Goal: Information Seeking & Learning: Learn about a topic

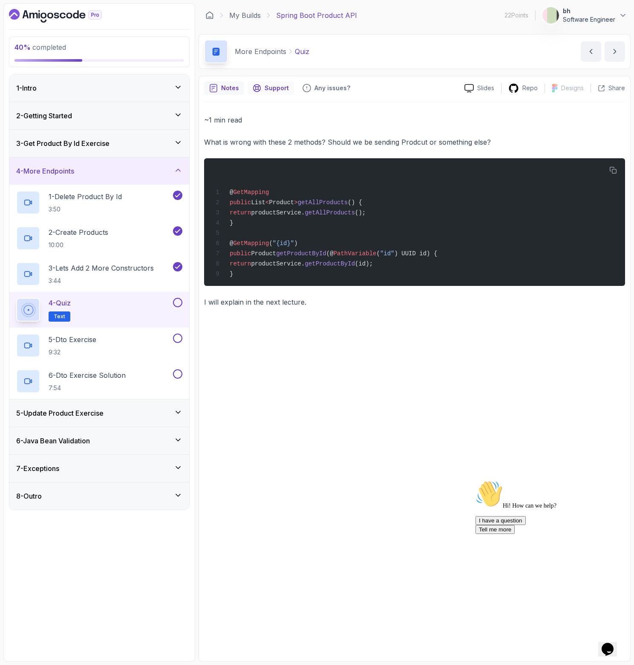
click at [258, 87] on icon "Support button" at bounding box center [256, 88] width 9 height 9
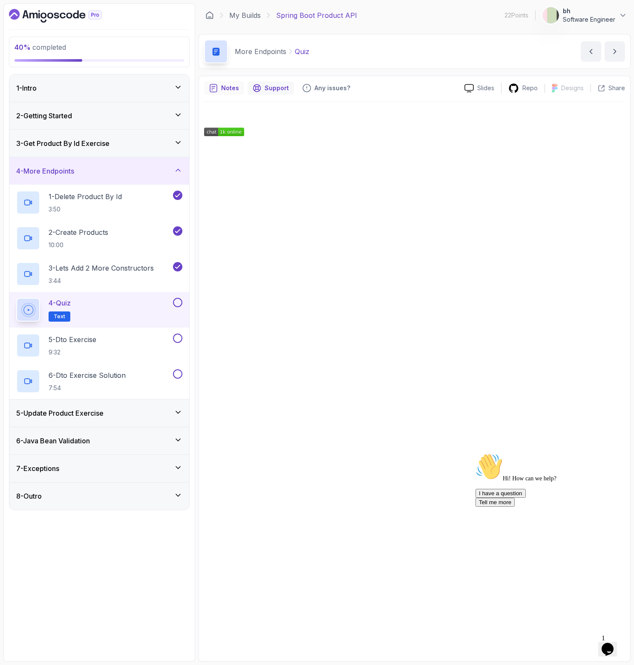
click at [236, 88] on p "Notes" at bounding box center [230, 88] width 18 height 9
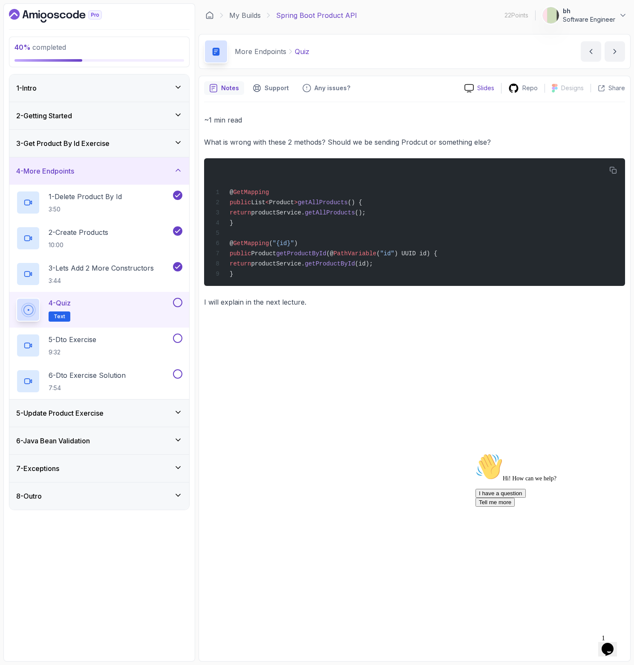
click at [472, 86] on icon at bounding box center [468, 88] width 9 height 9
click at [479, 89] on p "Slides" at bounding box center [485, 88] width 17 height 9
drag, startPoint x: 252, startPoint y: 253, endPoint x: 282, endPoint y: 254, distance: 30.3
click at [276, 254] on span "Product" at bounding box center [263, 253] width 25 height 7
click at [304, 267] on span "productService." at bounding box center [278, 264] width 54 height 7
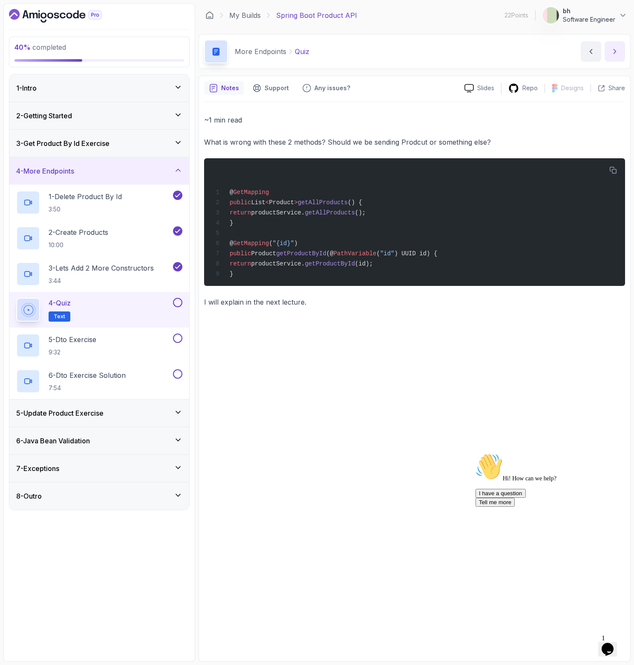
click at [610, 53] on icon "next content" at bounding box center [614, 51] width 9 height 9
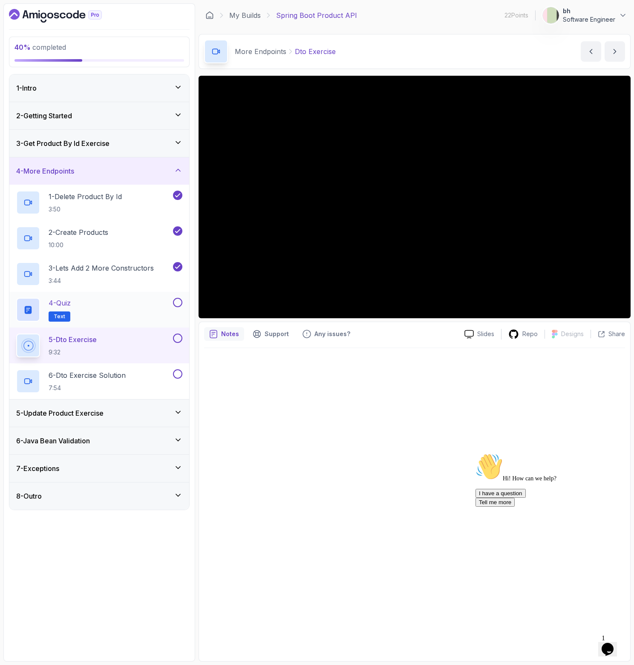
click at [175, 301] on button at bounding box center [177, 302] width 9 height 9
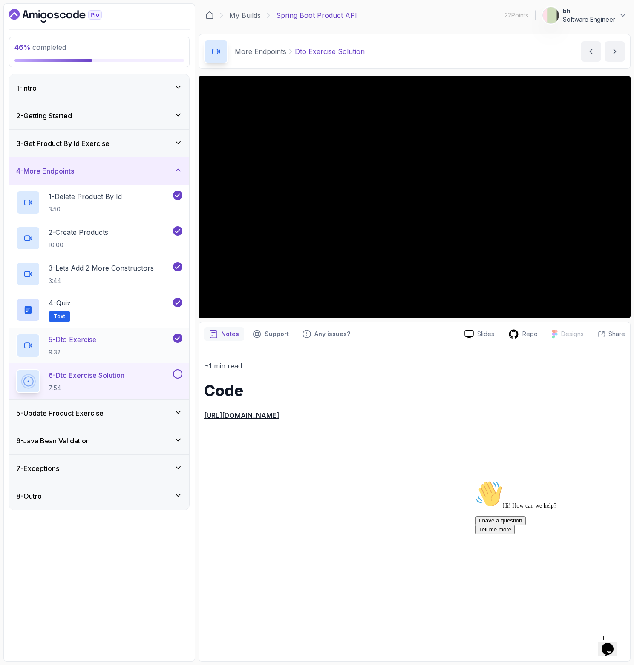
click at [135, 345] on div "5 - Dto Exercise 9:32" at bounding box center [93, 346] width 155 height 24
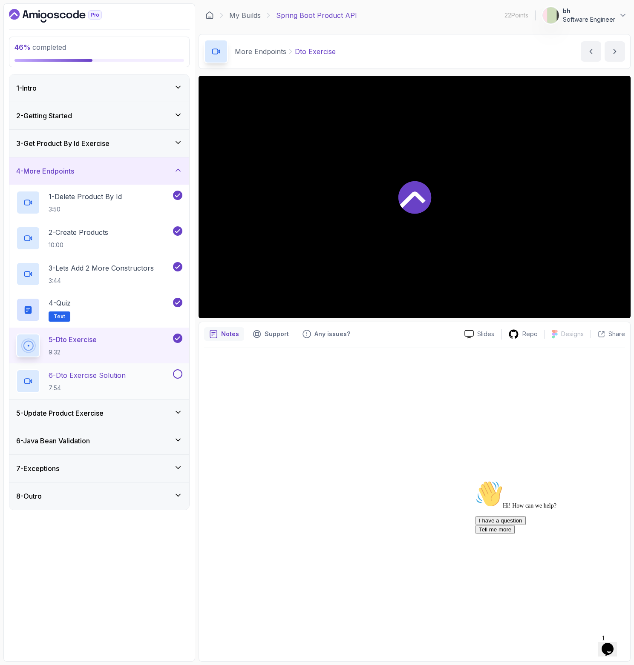
click at [113, 378] on p "6 - Dto Exercise Solution" at bounding box center [87, 375] width 77 height 10
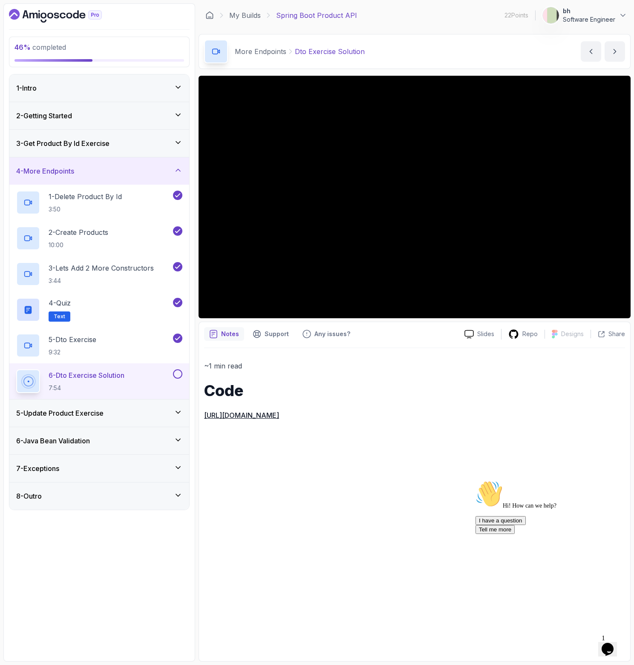
click at [279, 416] on link "https://github.com/amigoscode/java-springboot-full-stack/commit/d0ad7184a40c53b…" at bounding box center [241, 415] width 75 height 9
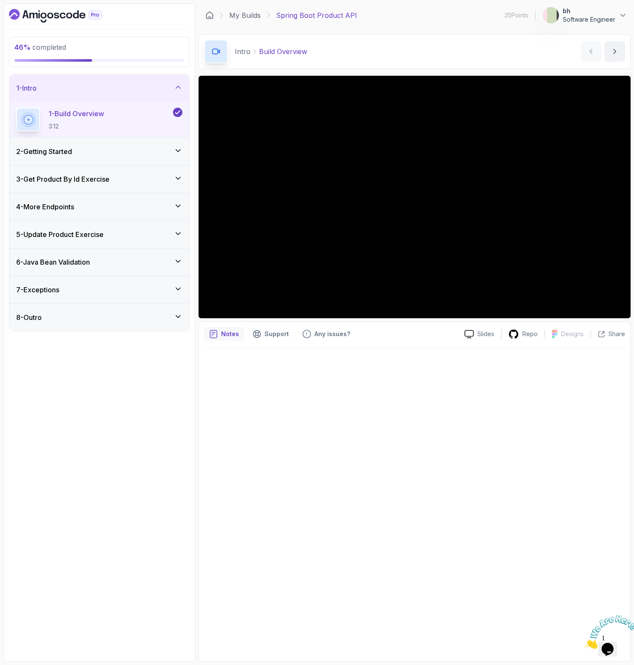
click at [52, 209] on h3 "4 - More Endpoints" at bounding box center [45, 207] width 58 height 10
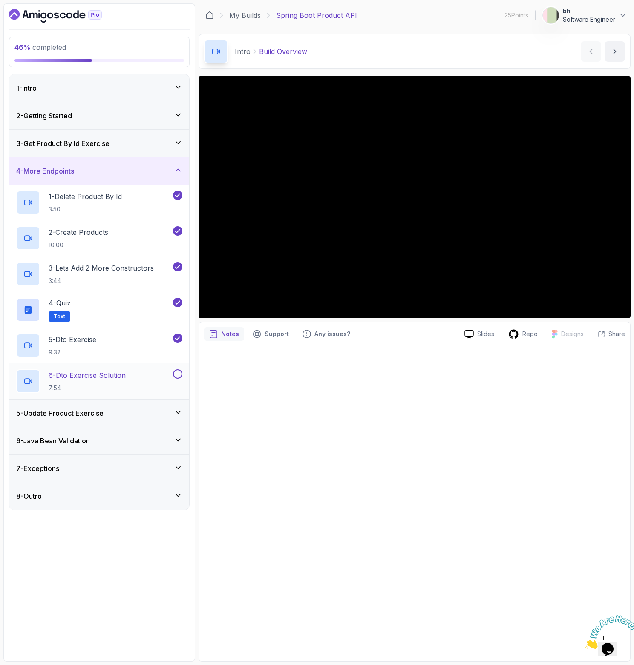
click at [89, 373] on p "6 - Dto Exercise Solution" at bounding box center [87, 375] width 77 height 10
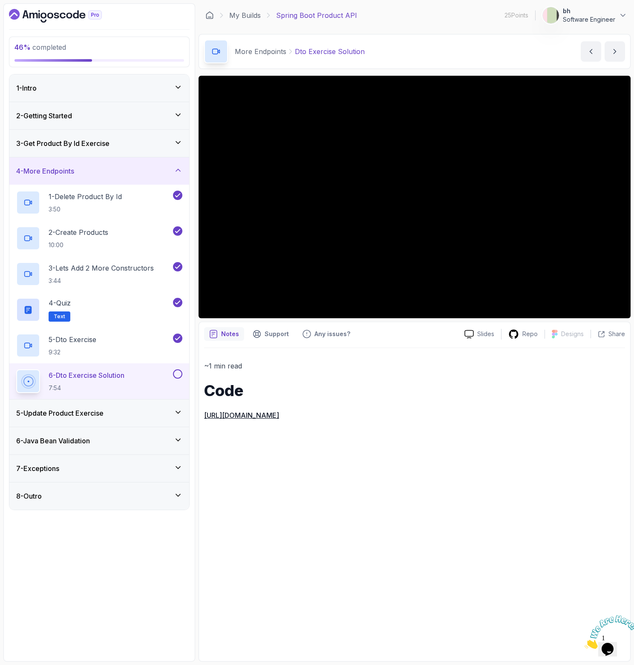
click at [69, 407] on div "5 - Update Product Exercise" at bounding box center [99, 413] width 180 height 27
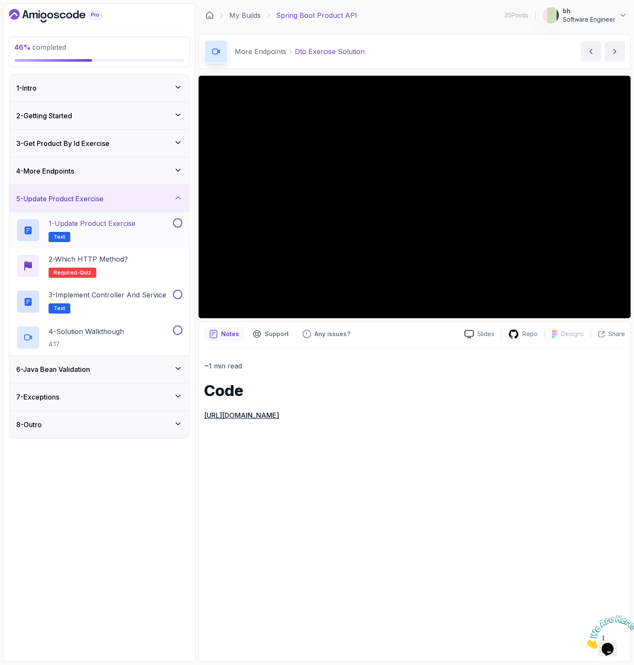
click at [126, 229] on h2 "1 - Update Product Exercise Text" at bounding box center [92, 230] width 87 height 24
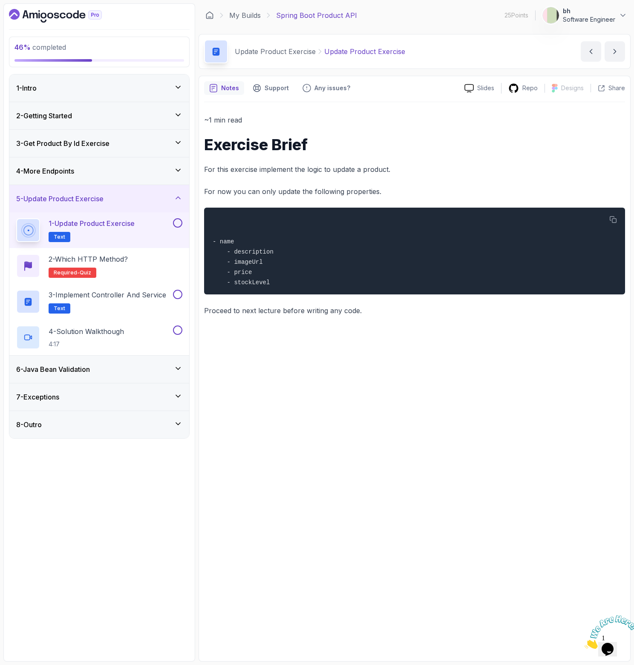
click at [126, 229] on h2 "1 - Update Product Exercise Text" at bounding box center [92, 230] width 86 height 24
click at [72, 168] on h3 "4 - More Endpoints" at bounding box center [45, 171] width 58 height 10
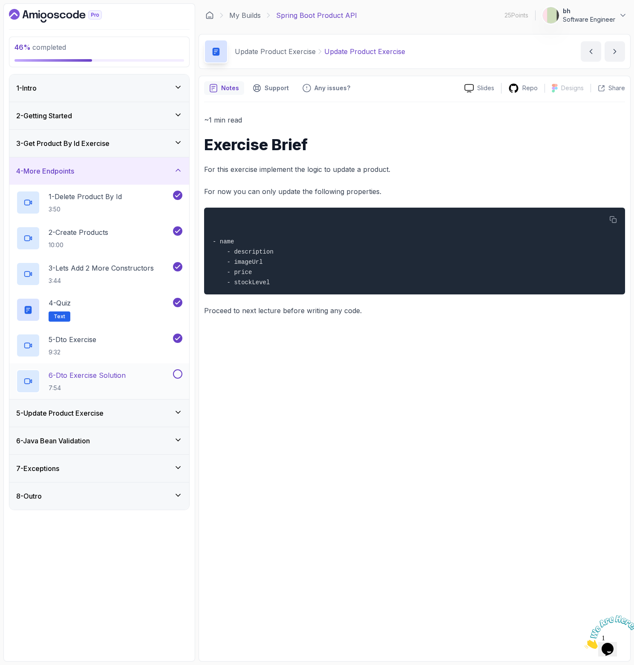
click at [95, 372] on p "6 - Dto Exercise Solution" at bounding box center [87, 375] width 77 height 10
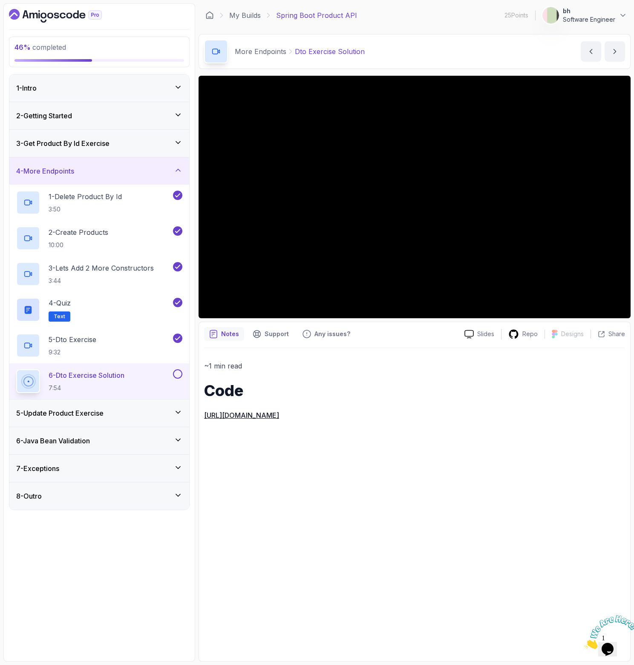
click at [279, 413] on link "https://github.com/amigoscode/java-springboot-full-stack/commit/d0ad7184a40c53b…" at bounding box center [241, 415] width 75 height 9
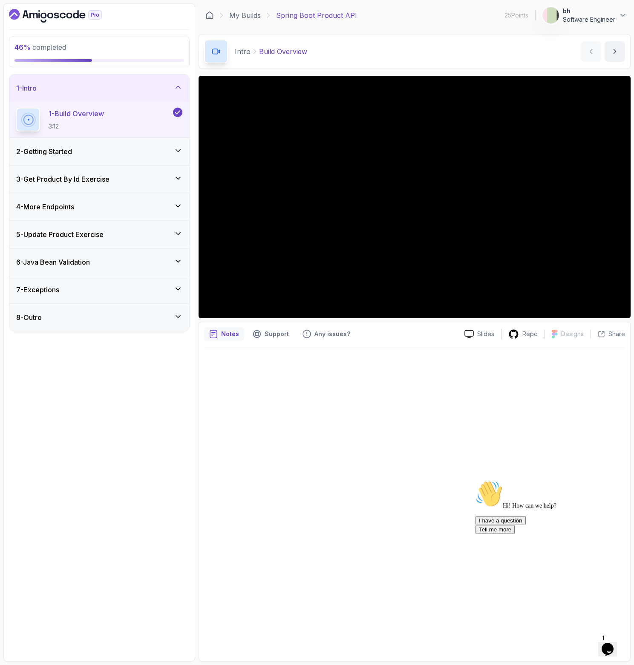
click at [73, 239] on h3 "5 - Update Product Exercise" at bounding box center [59, 234] width 87 height 10
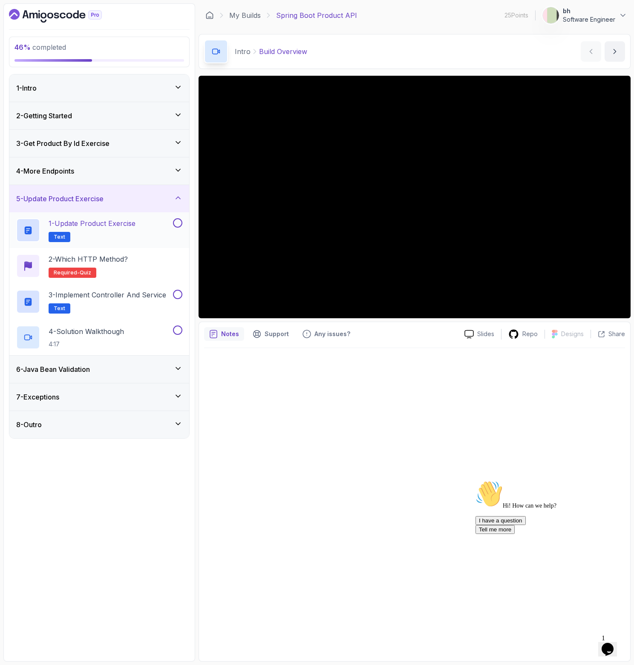
click at [97, 226] on p "1 - Update Product Exercise" at bounding box center [92, 223] width 87 height 10
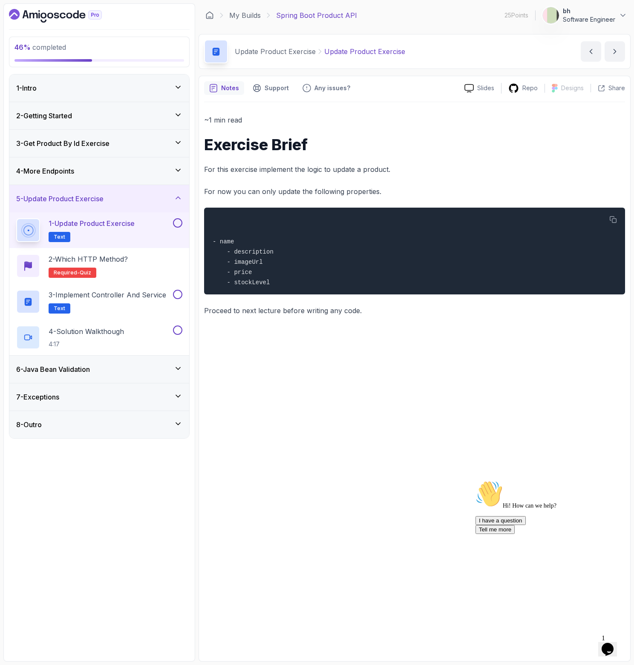
click at [94, 183] on div "4 - More Endpoints" at bounding box center [99, 171] width 180 height 27
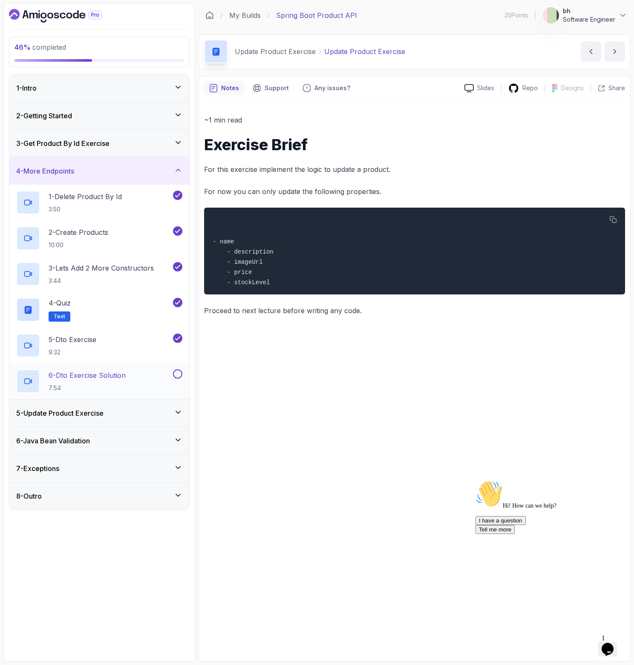
click at [180, 376] on button at bounding box center [177, 374] width 9 height 9
click at [122, 413] on div "5 - Update Product Exercise" at bounding box center [99, 413] width 166 height 10
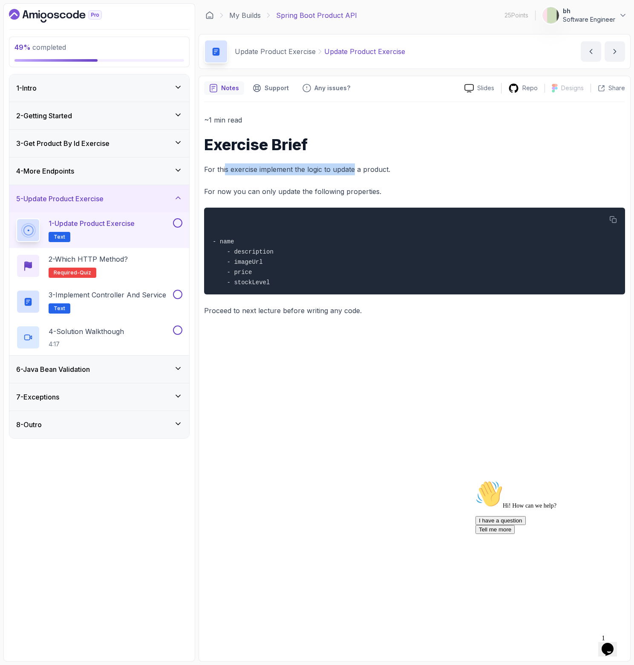
drag, startPoint x: 224, startPoint y: 171, endPoint x: 353, endPoint y: 169, distance: 128.6
click at [353, 169] on p "For this exercise implement the logic to update a product." at bounding box center [414, 169] width 421 height 12
click at [181, 220] on button at bounding box center [177, 222] width 9 height 9
click at [133, 260] on div "2 - Which HTTP Method? Required- quiz" at bounding box center [99, 266] width 166 height 24
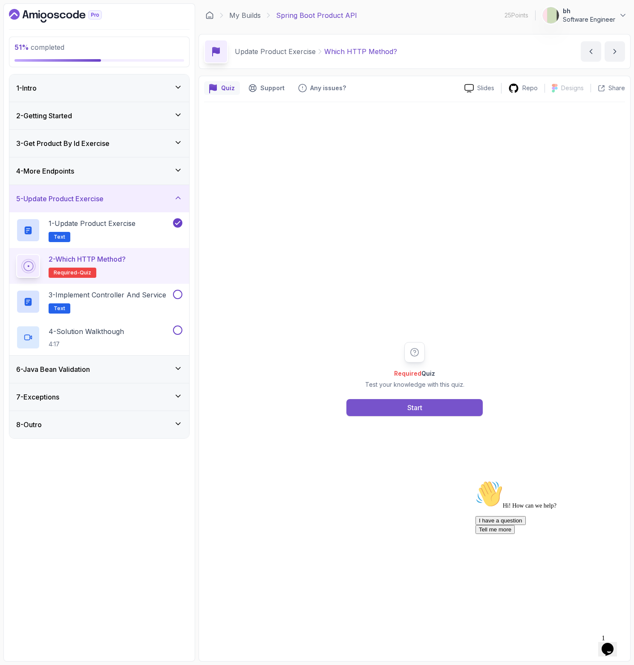
click at [401, 404] on button "Start" at bounding box center [414, 407] width 136 height 17
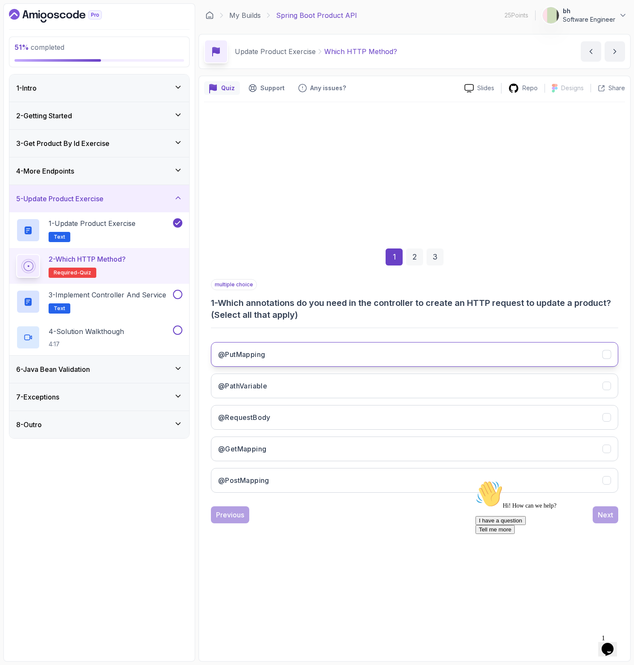
click at [295, 357] on button "@PutMapping" at bounding box center [414, 354] width 407 height 25
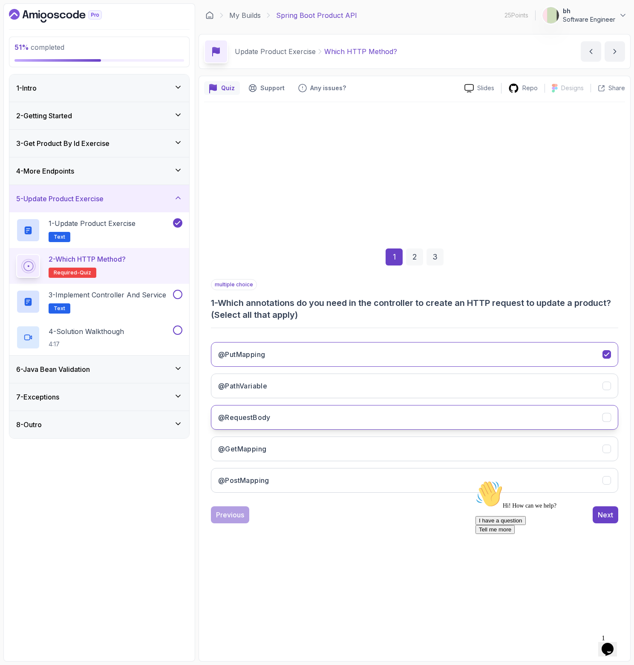
click at [278, 416] on button "@RequestBody" at bounding box center [414, 417] width 407 height 25
click at [596, 515] on div "Hi! How can we help? I have a question Tell me more" at bounding box center [551, 508] width 153 height 54
click at [417, 256] on div "2" at bounding box center [414, 257] width 17 height 17
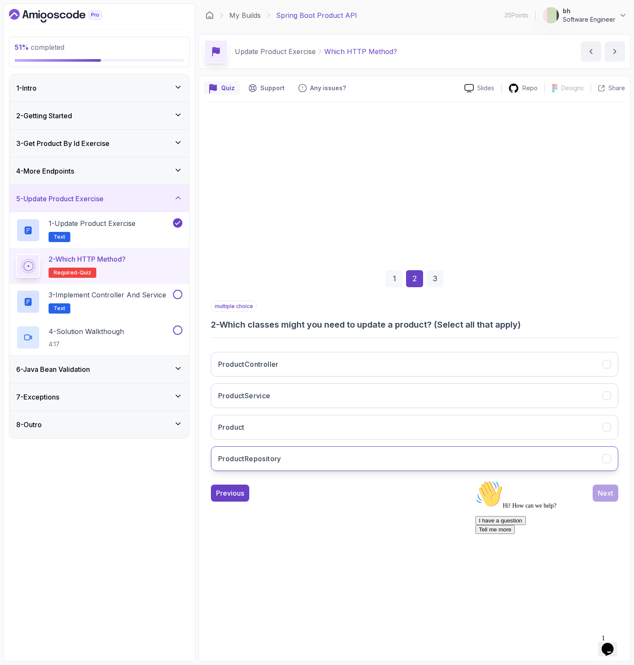
click at [284, 462] on button "ProductRepository" at bounding box center [414, 459] width 407 height 25
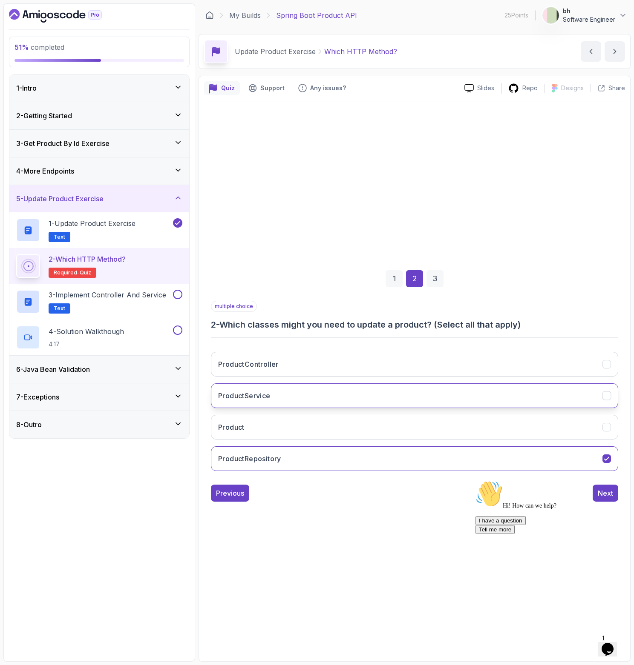
click at [292, 396] on button "ProductService" at bounding box center [414, 396] width 407 height 25
click at [289, 369] on button "ProductController" at bounding box center [414, 364] width 407 height 25
click at [432, 280] on div "3" at bounding box center [434, 278] width 17 height 17
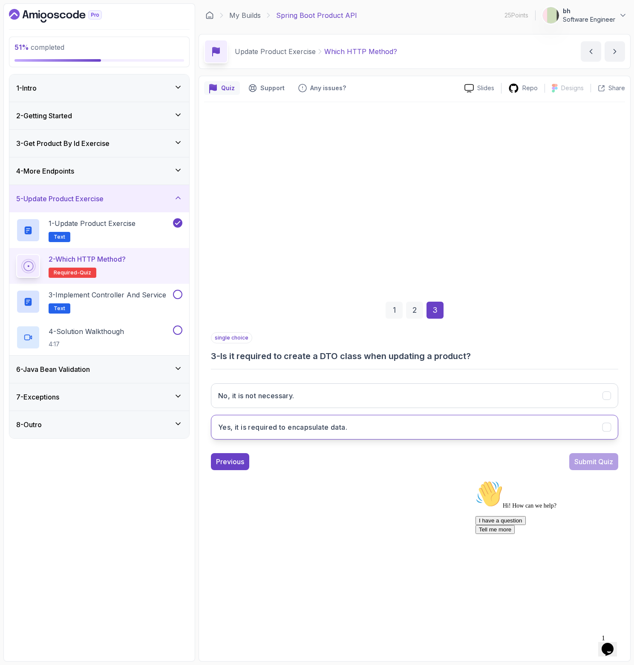
click at [289, 429] on h3 "Yes, it is required to encapsulate data." at bounding box center [282, 427] width 129 height 10
click at [590, 463] on div "Submit Quiz" at bounding box center [593, 462] width 39 height 10
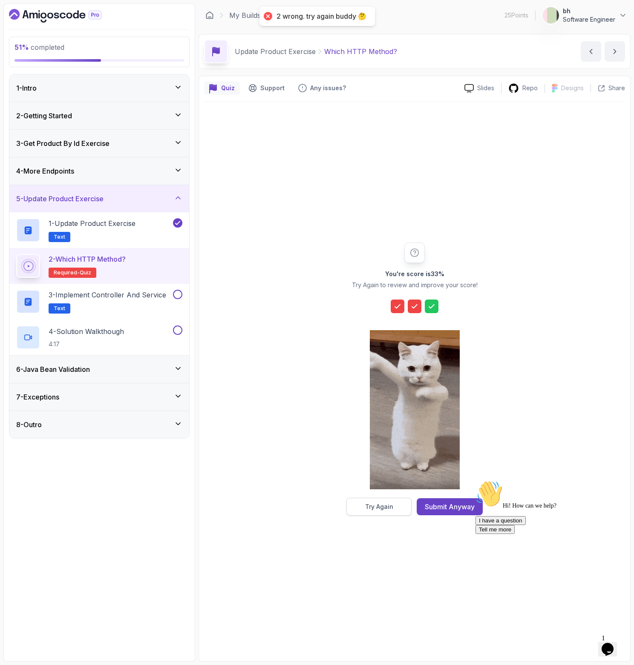
click at [396, 503] on button "Try Again" at bounding box center [378, 507] width 65 height 18
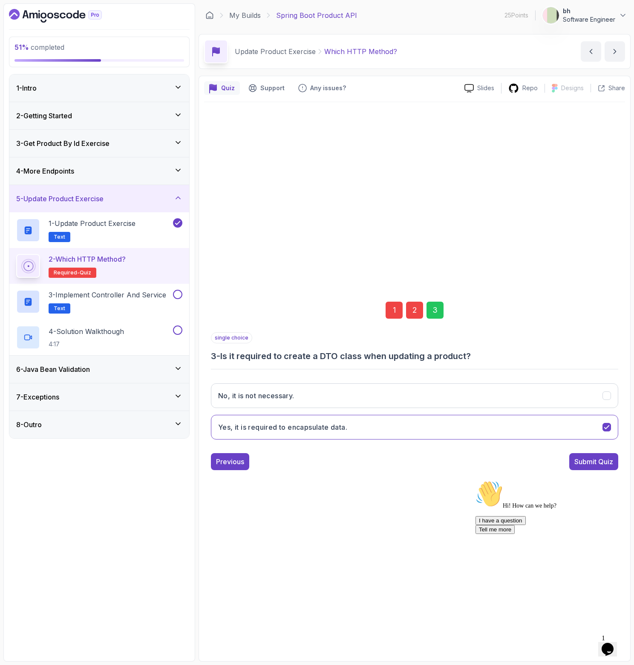
click at [399, 310] on div "1" at bounding box center [393, 310] width 17 height 17
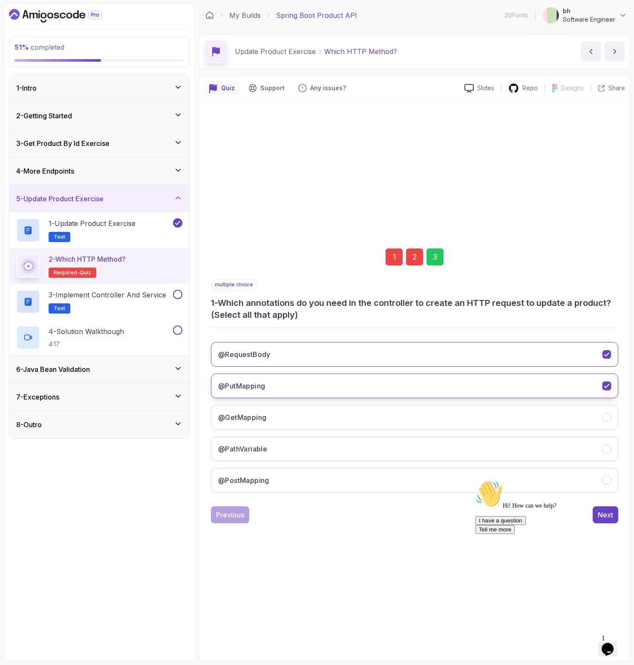
click at [324, 382] on button "@PutMapping" at bounding box center [414, 386] width 407 height 25
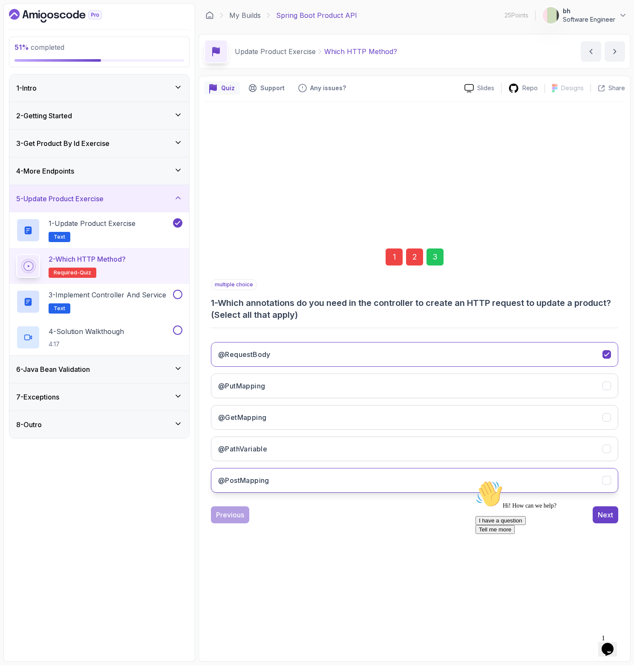
click at [273, 476] on button "@PostMapping" at bounding box center [414, 480] width 407 height 25
click at [598, 511] on div "Hi! How can we help? I have a question Tell me more" at bounding box center [551, 508] width 153 height 54
click at [416, 254] on div "2" at bounding box center [414, 257] width 17 height 17
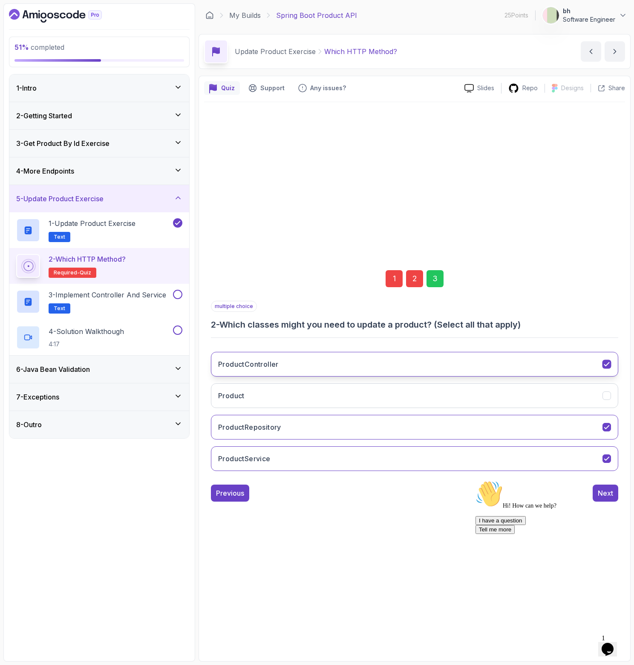
click at [346, 367] on button "ProductController" at bounding box center [414, 364] width 407 height 25
click at [347, 366] on button "ProductController" at bounding box center [414, 364] width 407 height 25
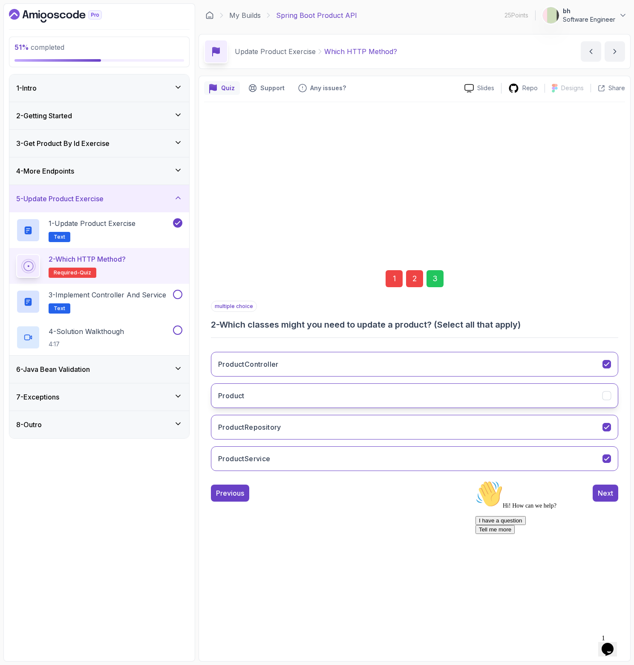
click at [351, 399] on button "Product" at bounding box center [414, 396] width 407 height 25
click at [602, 494] on div "Hi! How can we help? I have a question Tell me more" at bounding box center [551, 508] width 153 height 54
click at [438, 272] on div "1 2 3" at bounding box center [414, 279] width 407 height 44
click at [436, 274] on div "3" at bounding box center [434, 278] width 17 height 17
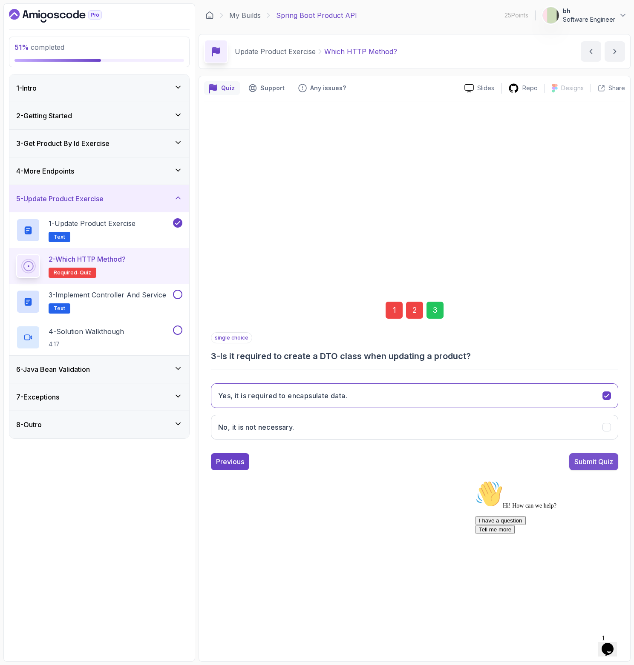
click at [594, 463] on div "Submit Quiz" at bounding box center [593, 462] width 39 height 10
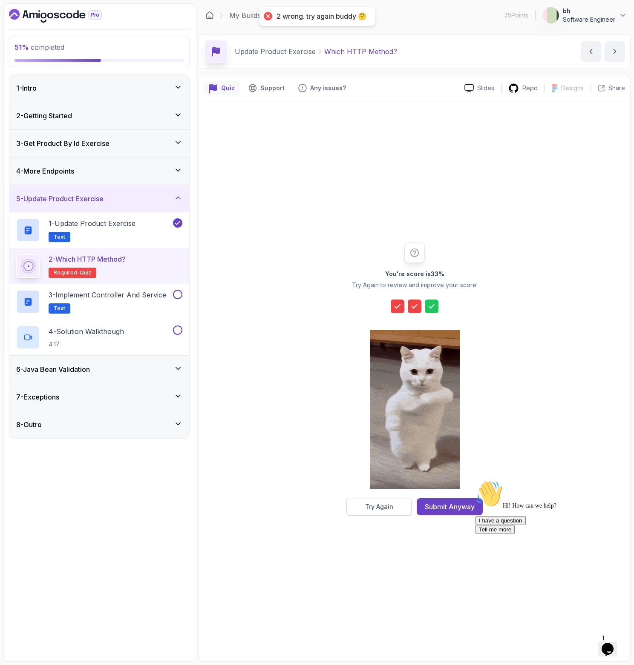
click at [404, 505] on button "Try Again" at bounding box center [378, 507] width 65 height 18
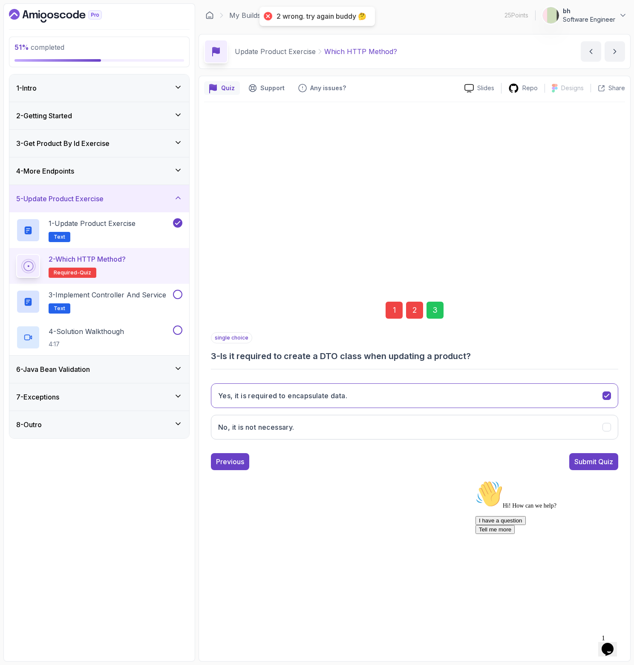
click at [392, 307] on div "1" at bounding box center [393, 310] width 17 height 17
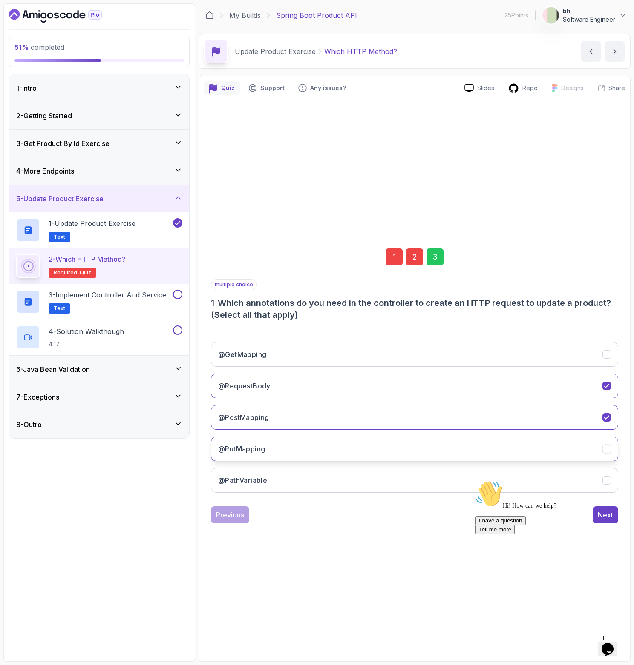
click at [274, 454] on button "@PutMapping" at bounding box center [414, 449] width 407 height 25
click at [292, 474] on button "@PathVariable" at bounding box center [414, 480] width 407 height 25
click at [125, 295] on p "3 - Implement Controller and Service" at bounding box center [108, 295] width 118 height 10
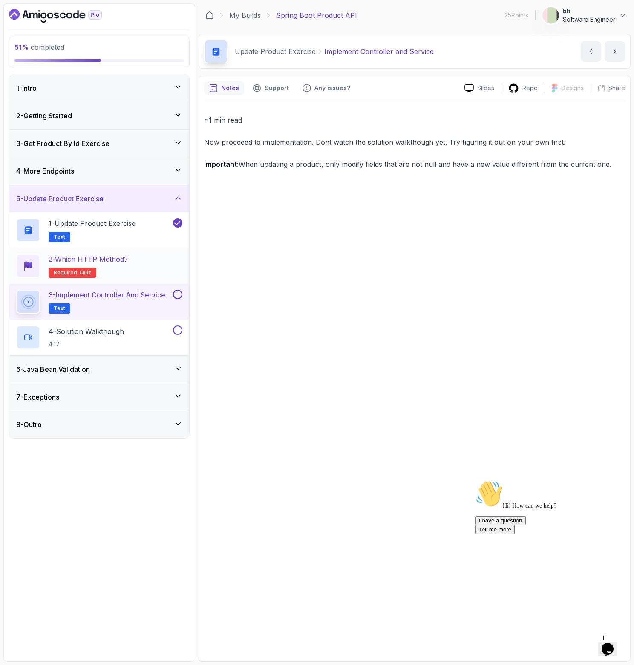
click at [127, 268] on h2 "2 - Which HTTP Method? Required- quiz" at bounding box center [88, 266] width 79 height 24
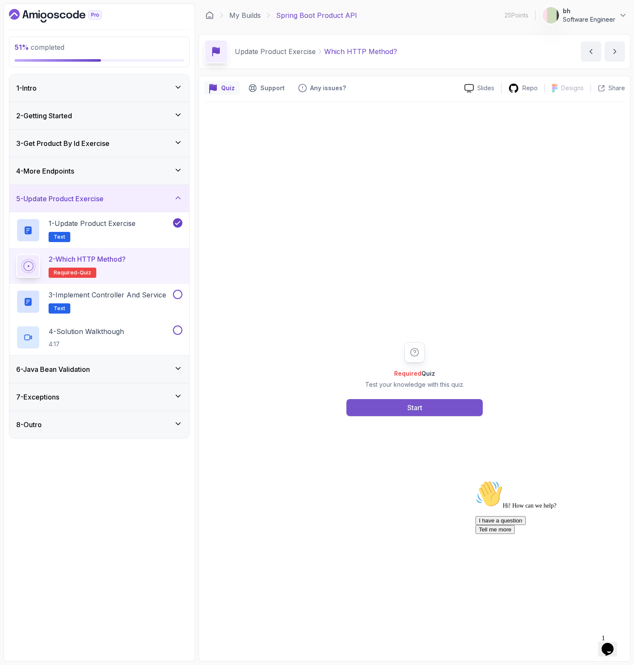
click at [442, 411] on button "Start" at bounding box center [414, 407] width 136 height 17
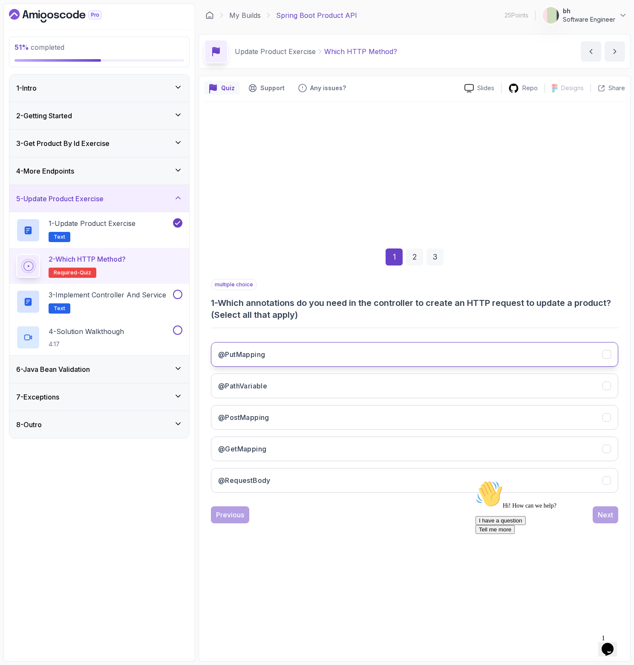
click at [258, 354] on h3 "@PutMapping" at bounding box center [241, 355] width 47 height 10
click at [282, 390] on button "@PathVariable" at bounding box center [414, 386] width 407 height 25
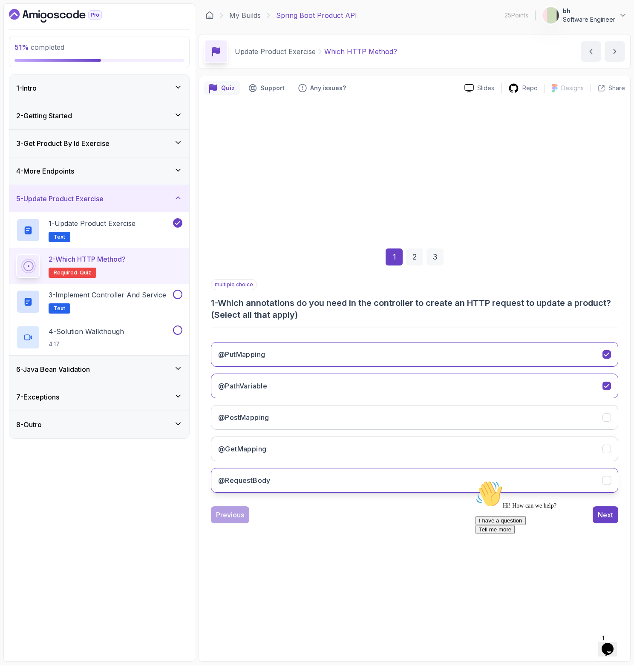
click at [261, 476] on button "@RequestBody" at bounding box center [414, 480] width 407 height 25
click at [420, 250] on div "2" at bounding box center [414, 257] width 17 height 17
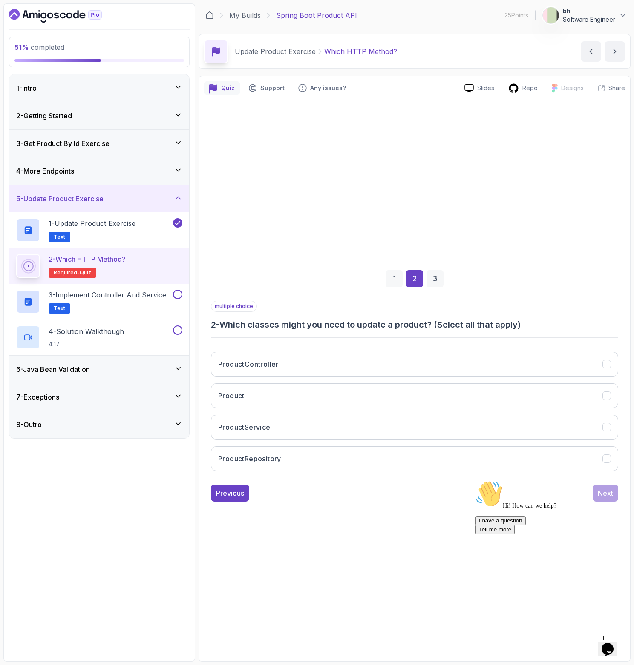
click at [315, 349] on div "ProductController Product ProductService ProductRepository" at bounding box center [414, 411] width 407 height 133
click at [316, 365] on button "ProductController" at bounding box center [414, 364] width 407 height 25
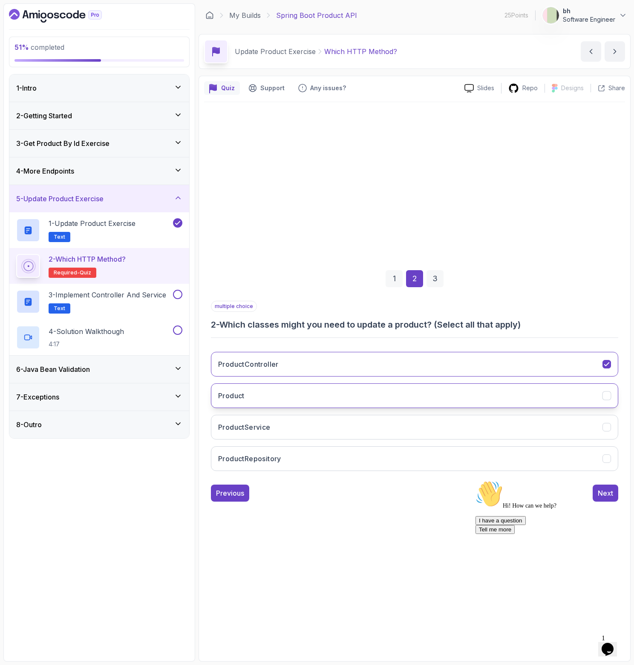
click at [318, 397] on button "Product" at bounding box center [414, 396] width 407 height 25
click at [313, 431] on button "ProductService" at bounding box center [414, 427] width 407 height 25
click at [341, 464] on button "ProductRepository" at bounding box center [414, 459] width 407 height 25
click at [437, 281] on div "3" at bounding box center [434, 278] width 17 height 17
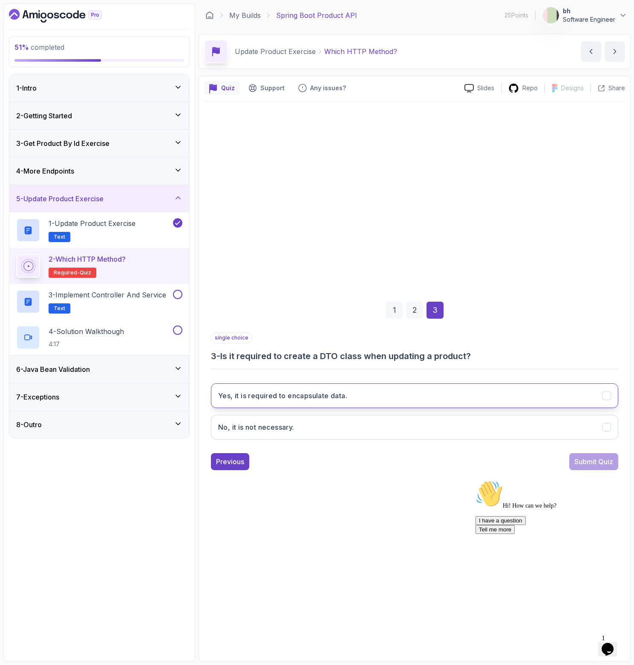
click at [319, 400] on h3 "Yes, it is required to encapsulate data." at bounding box center [282, 396] width 129 height 10
click at [587, 462] on div "Submit Quiz" at bounding box center [593, 462] width 39 height 10
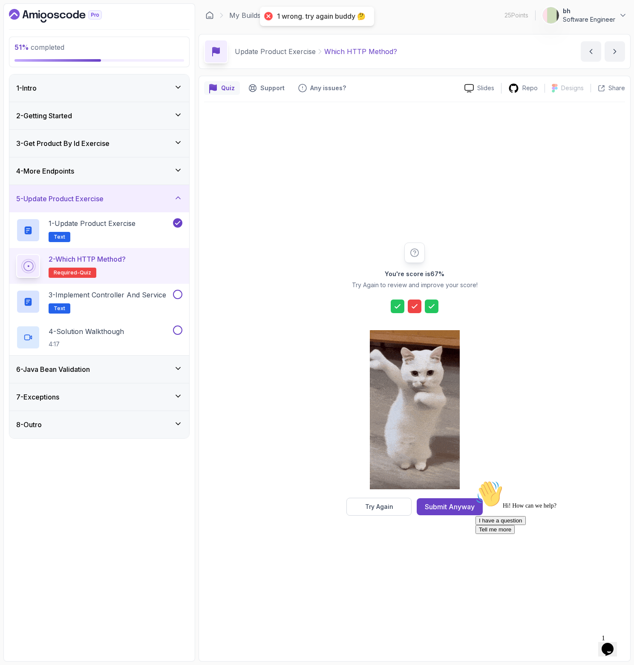
click at [417, 310] on icon at bounding box center [414, 306] width 9 height 9
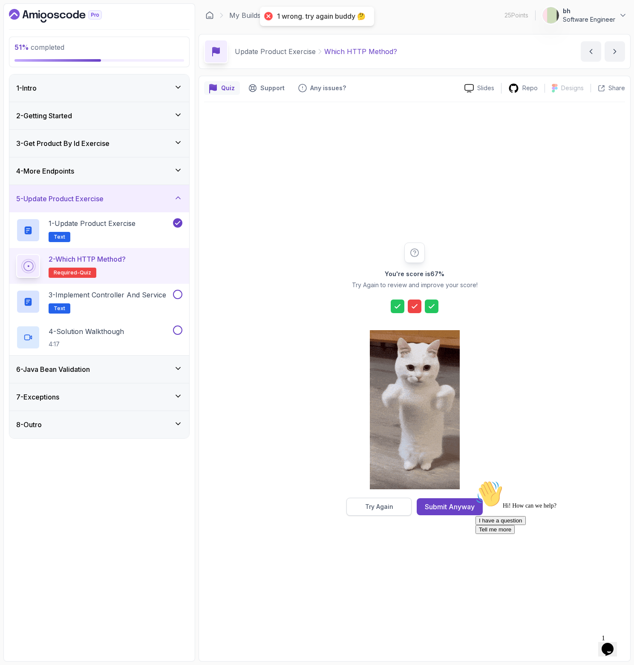
click at [388, 505] on div "Try Again" at bounding box center [379, 507] width 28 height 9
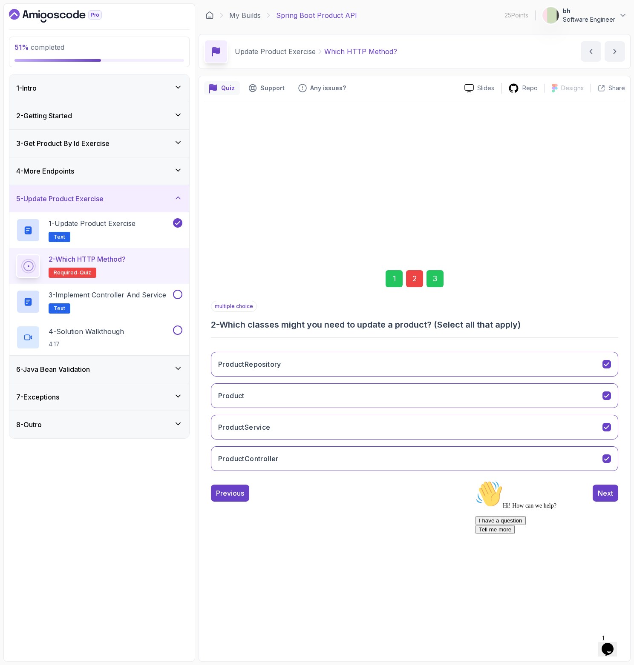
click at [412, 271] on div "2" at bounding box center [414, 278] width 17 height 17
click at [413, 280] on div "2" at bounding box center [414, 278] width 17 height 17
click at [415, 360] on button "ProductRepository" at bounding box center [414, 364] width 407 height 25
click at [403, 395] on button "Product" at bounding box center [414, 396] width 407 height 25
click at [398, 426] on button "ProductService" at bounding box center [414, 427] width 407 height 25
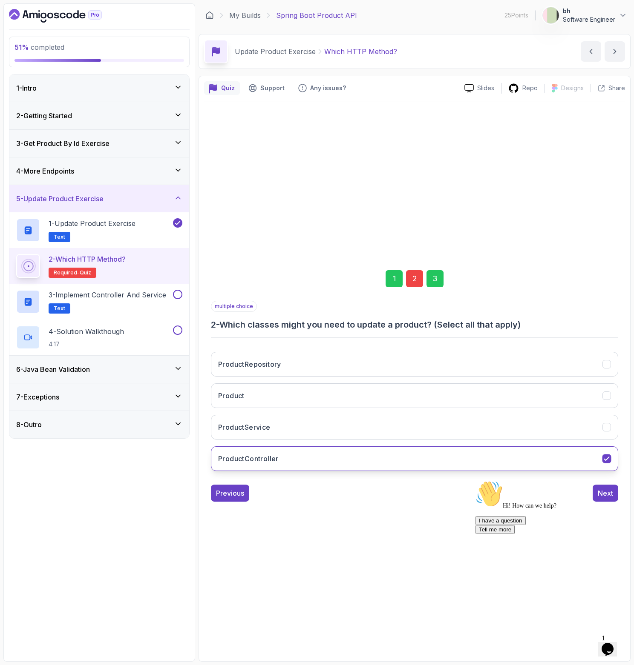
click at [398, 452] on button "ProductController" at bounding box center [414, 459] width 407 height 25
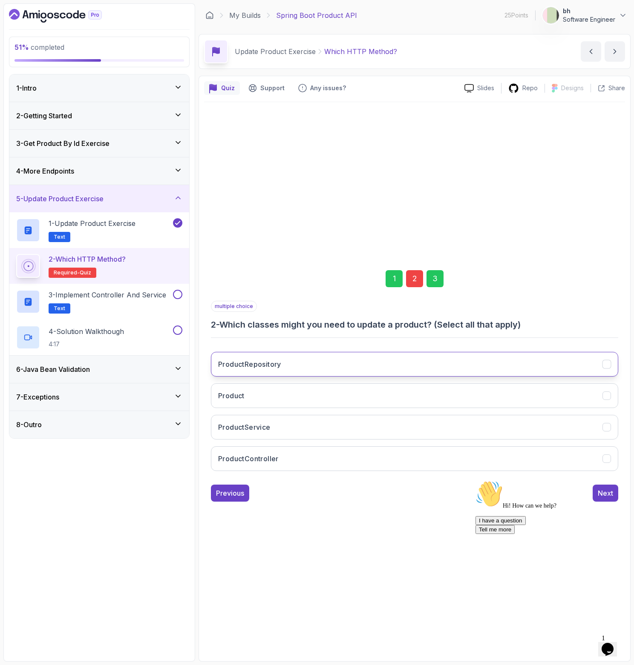
click at [381, 357] on button "ProductRepository" at bounding box center [414, 364] width 407 height 25
click at [434, 281] on div "3" at bounding box center [434, 278] width 17 height 17
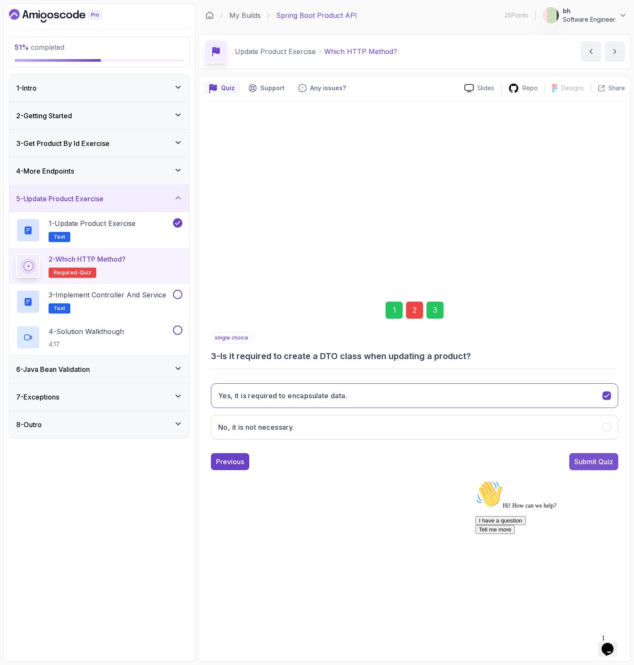
click at [600, 453] on button "Submit Quiz" at bounding box center [593, 461] width 49 height 17
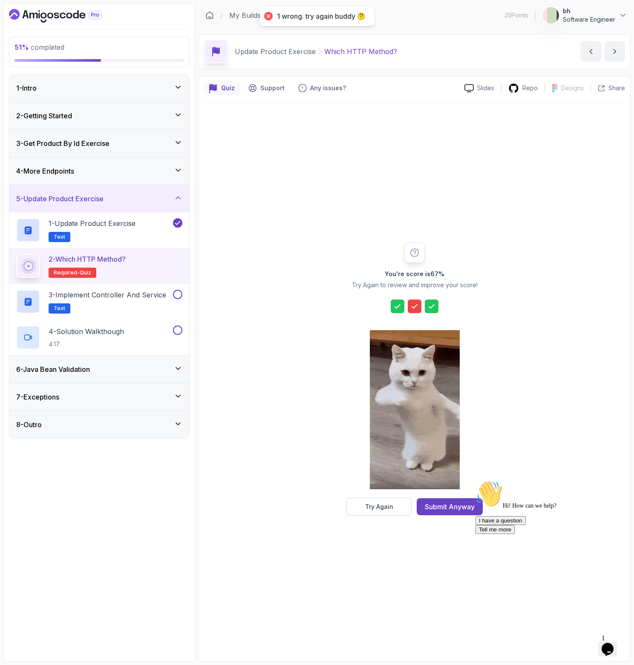
click at [413, 304] on icon at bounding box center [414, 306] width 9 height 9
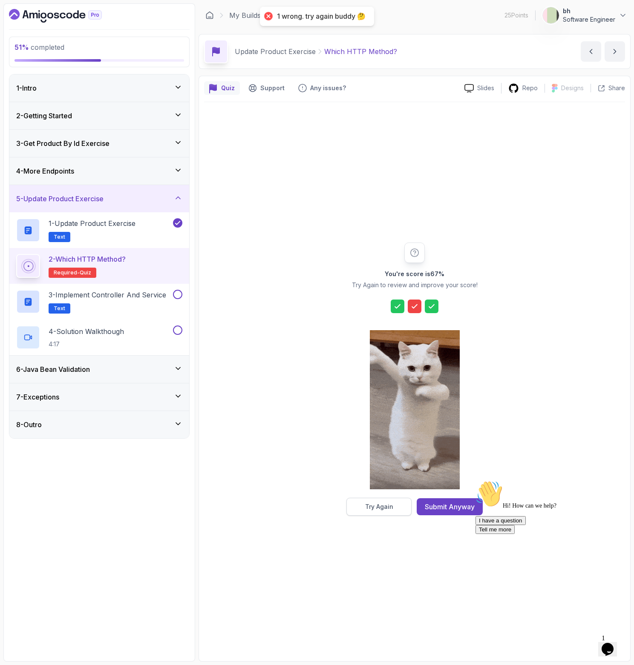
click at [398, 501] on button "Try Again" at bounding box center [378, 507] width 65 height 18
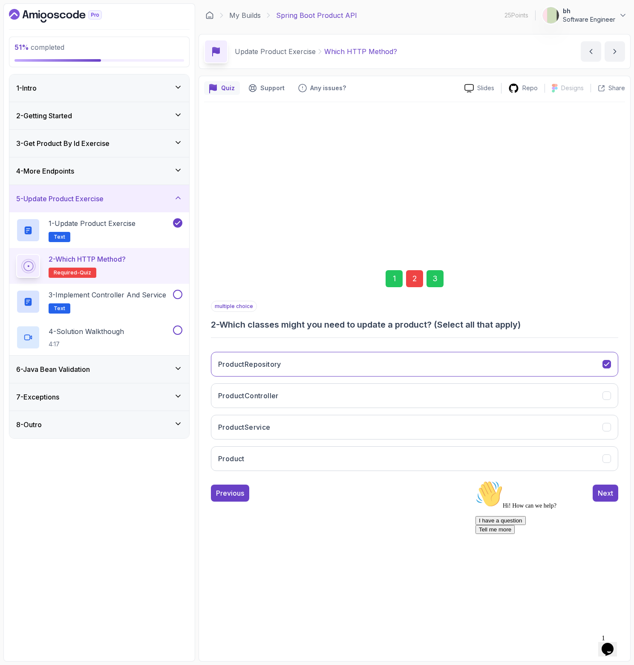
click at [413, 272] on div "2" at bounding box center [414, 278] width 17 height 17
click at [323, 366] on button "ProductRepository" at bounding box center [414, 364] width 407 height 25
click at [319, 453] on button "Product" at bounding box center [414, 459] width 407 height 25
click at [320, 453] on button "Product" at bounding box center [414, 459] width 407 height 25
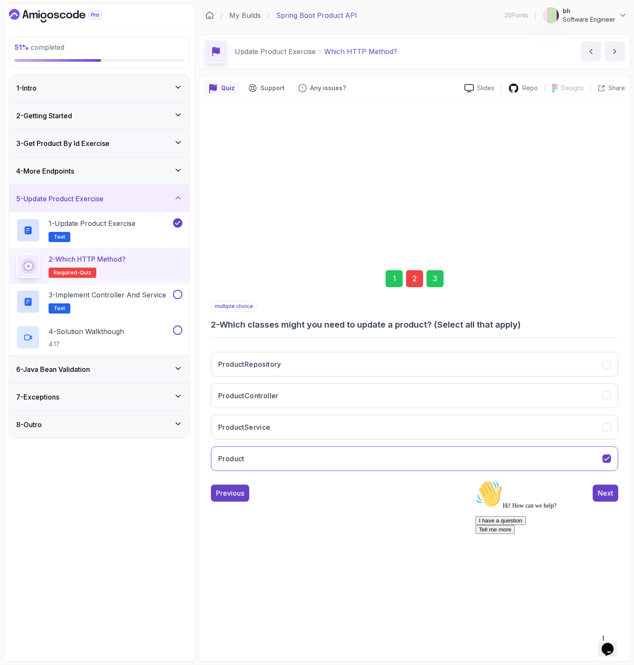
click at [432, 273] on div "3" at bounding box center [434, 278] width 17 height 17
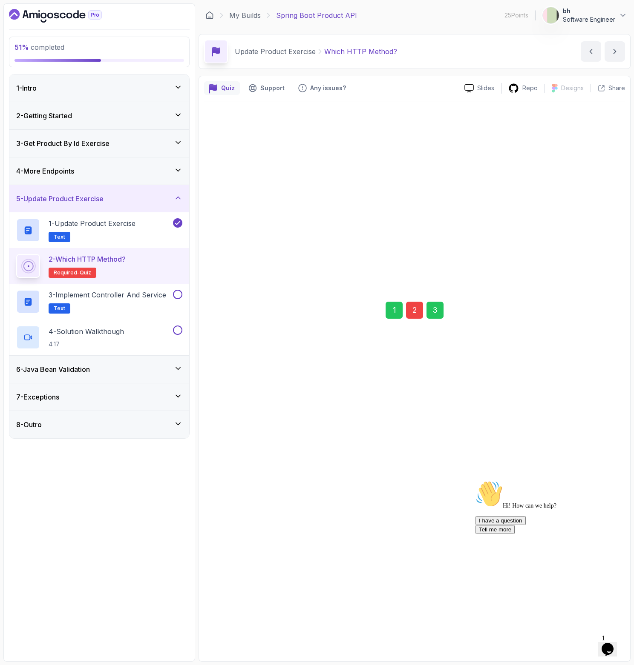
click at [594, 456] on button "Submit Quiz" at bounding box center [593, 461] width 49 height 17
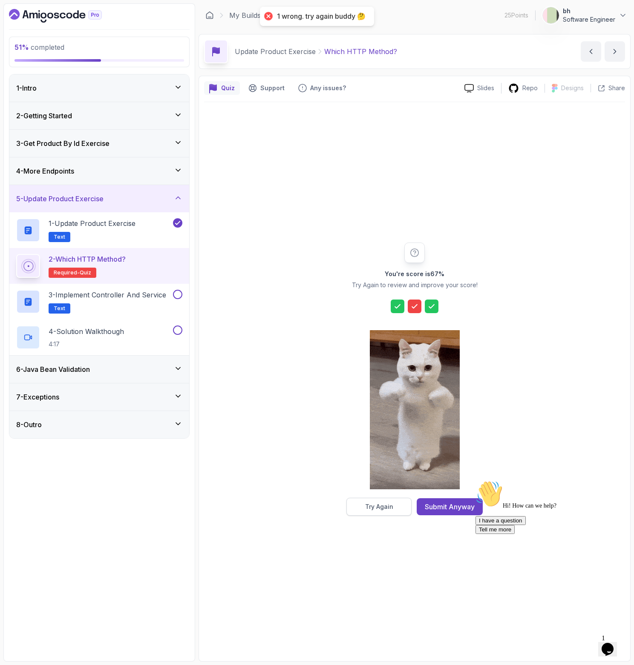
click at [396, 503] on button "Try Again" at bounding box center [378, 507] width 65 height 18
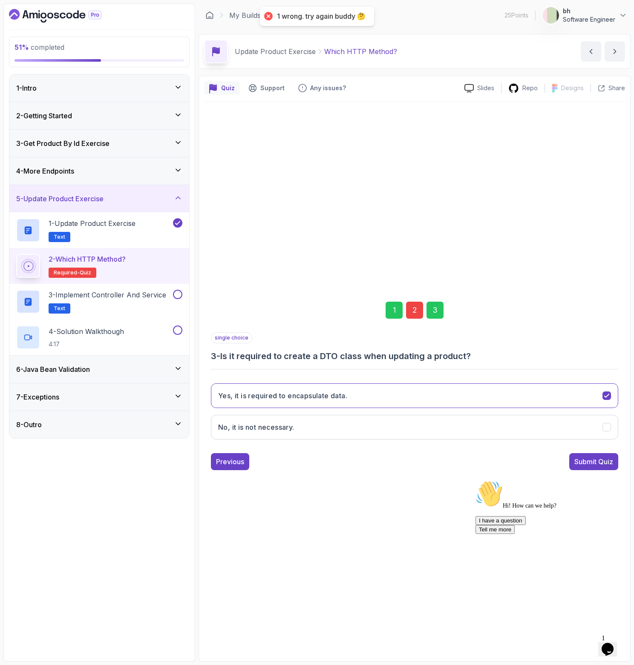
click at [412, 318] on div "2" at bounding box center [414, 310] width 17 height 17
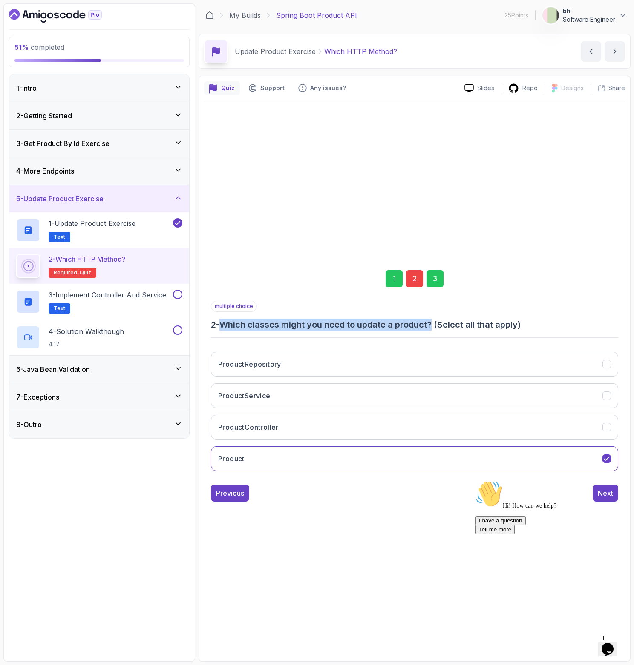
drag, startPoint x: 223, startPoint y: 321, endPoint x: 436, endPoint y: 324, distance: 212.5
click at [436, 324] on h3 "2 - Which classes might you need to update a product? (Select all that apply)" at bounding box center [414, 325] width 407 height 12
copy h3 "Which classes might you need to update a product?"
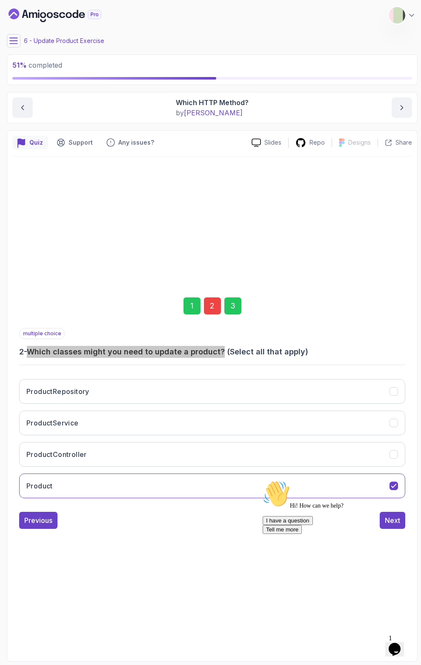
click at [392, 514] on div "Hi! How can we help? I have a question Tell me more" at bounding box center [339, 508] width 153 height 54
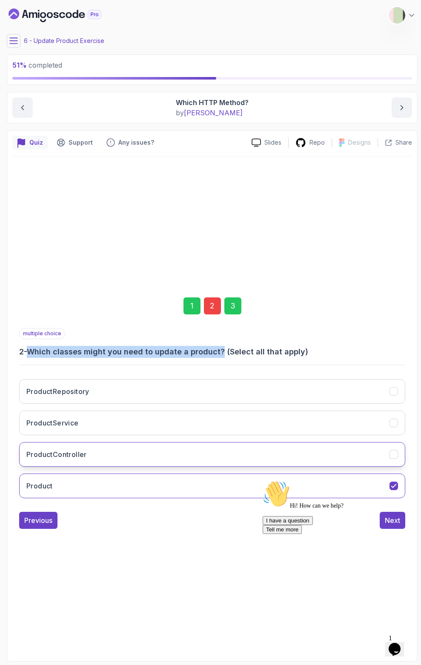
click at [374, 453] on button "ProductController" at bounding box center [212, 454] width 386 height 25
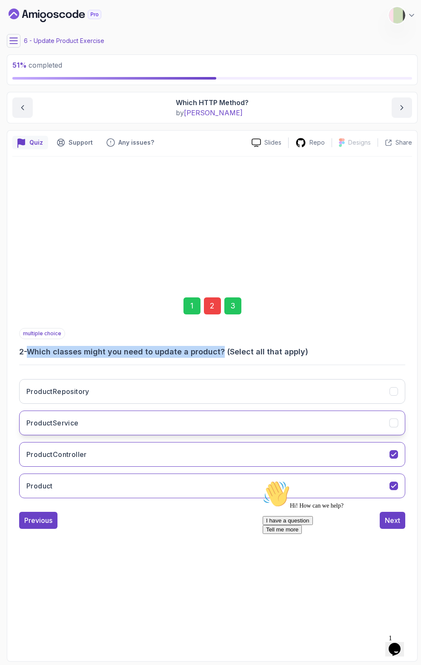
drag, startPoint x: 360, startPoint y: 422, endPoint x: 360, endPoint y: 415, distance: 7.7
click at [360, 423] on button "ProductService" at bounding box center [212, 423] width 386 height 25
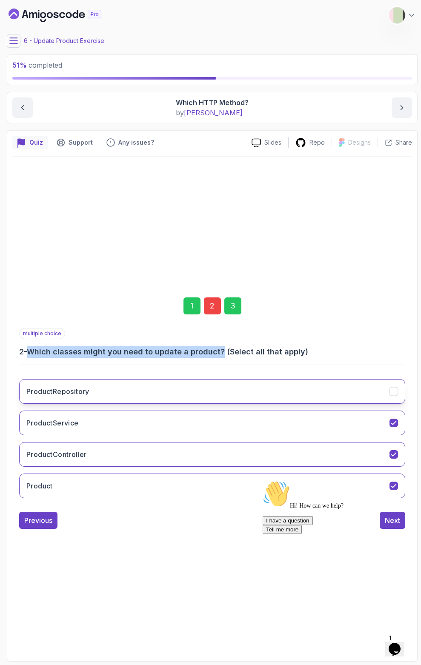
click at [358, 386] on button "ProductRepository" at bounding box center [212, 391] width 386 height 25
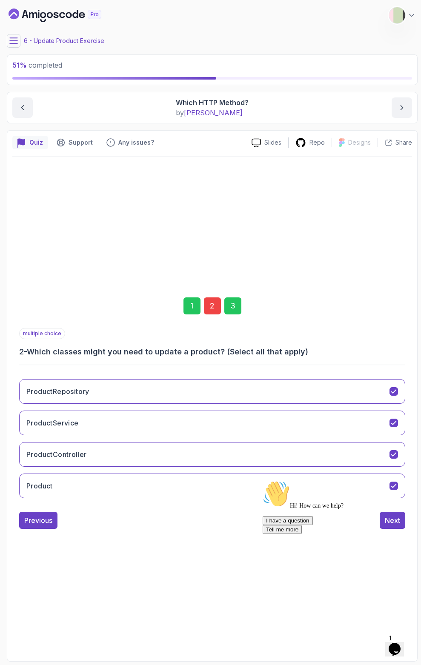
click at [233, 307] on div "3" at bounding box center [232, 306] width 17 height 17
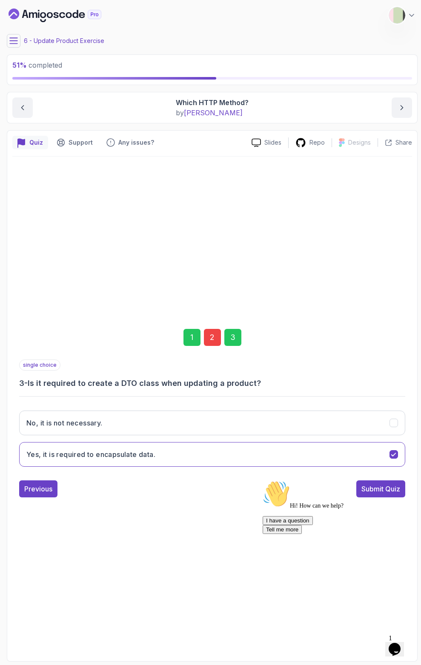
click at [383, 484] on div "Hi! How can we help? I have a question Tell me more" at bounding box center [339, 508] width 153 height 54
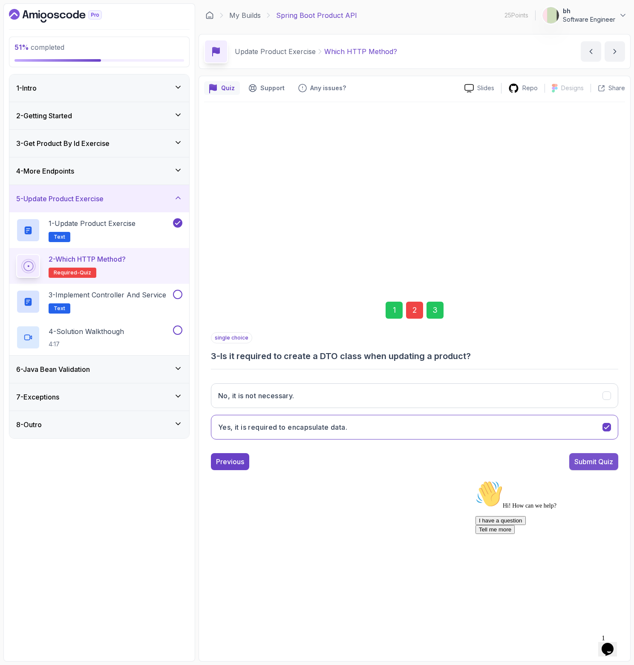
click at [585, 459] on div "Submit Quiz" at bounding box center [593, 462] width 39 height 10
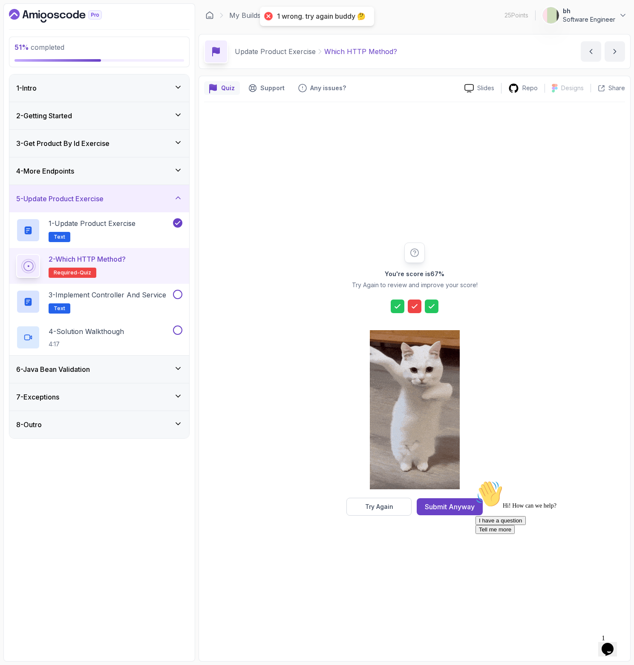
click at [476, 511] on div "Hi! How can we help? I have a question Tell me more" at bounding box center [551, 508] width 153 height 54
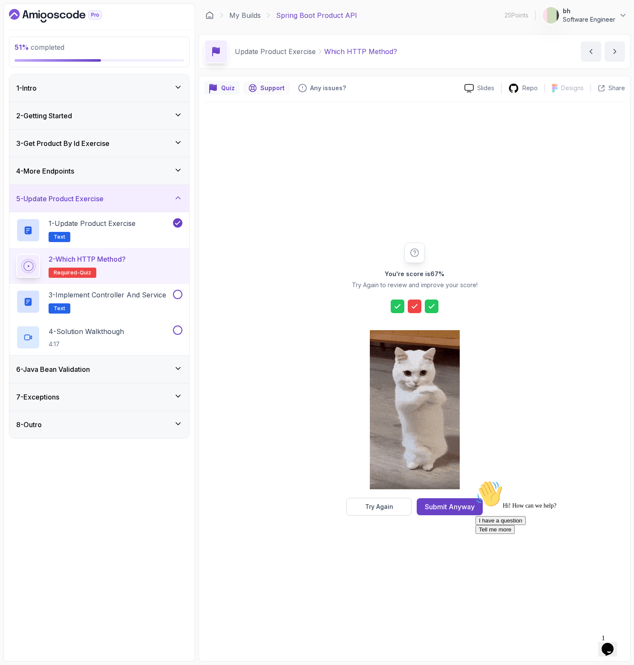
click at [264, 85] on p "Support" at bounding box center [272, 88] width 24 height 9
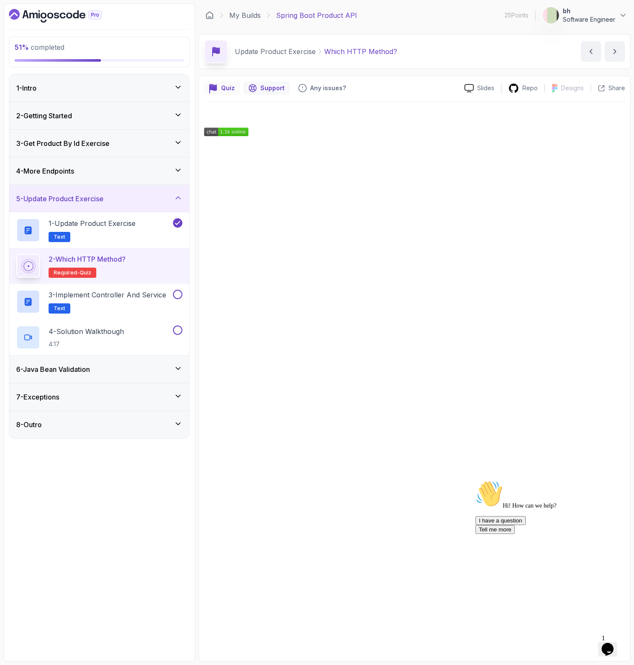
click at [223, 92] on p "Quiz" at bounding box center [228, 88] width 14 height 9
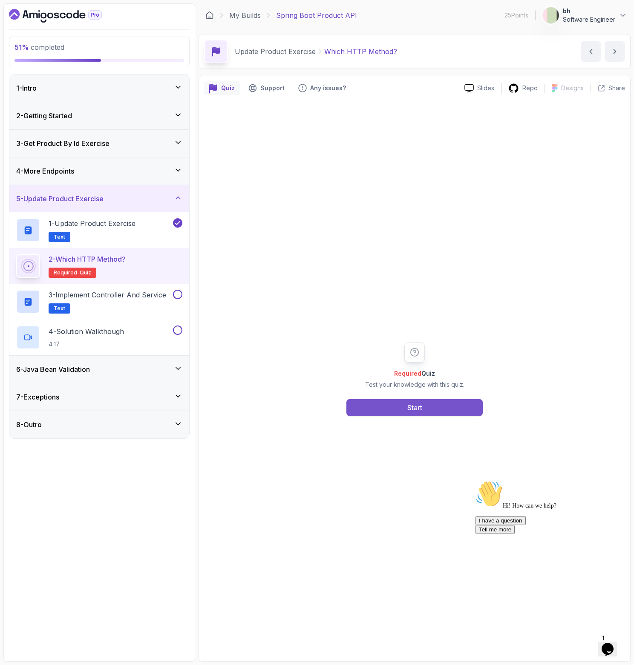
click at [440, 407] on button "Start" at bounding box center [414, 407] width 136 height 17
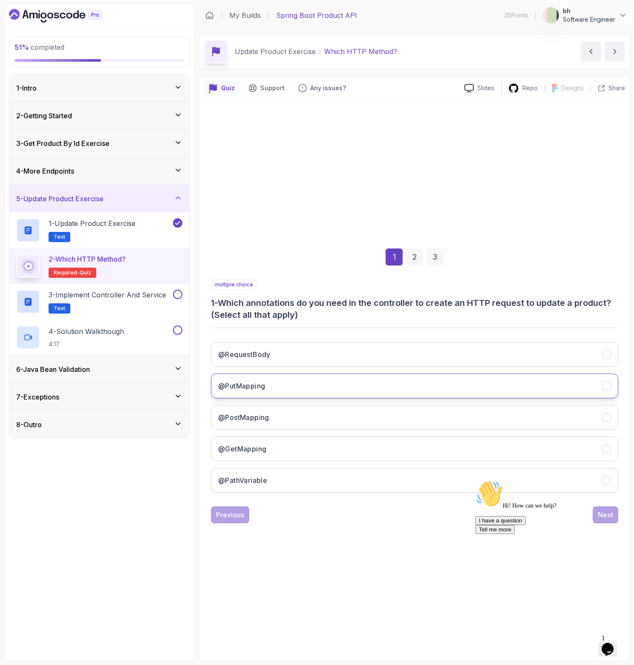
click at [268, 390] on button "@PutMapping" at bounding box center [414, 386] width 407 height 25
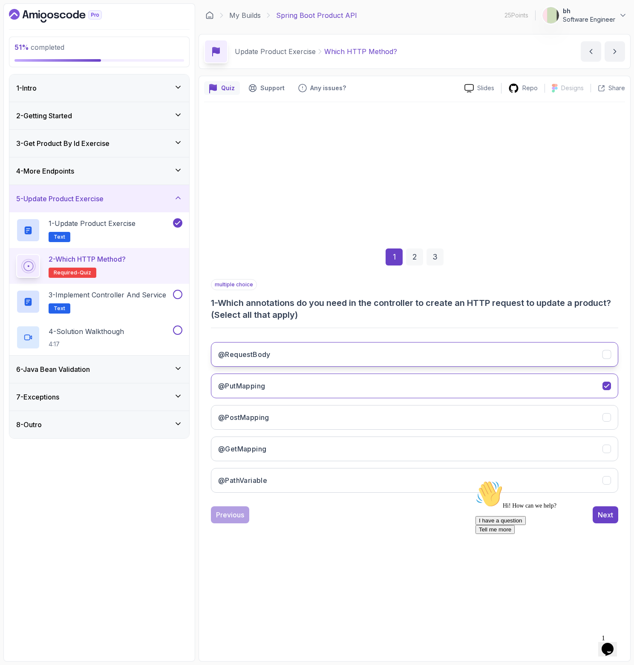
click at [261, 358] on h3 "@RequestBody" at bounding box center [244, 355] width 52 height 10
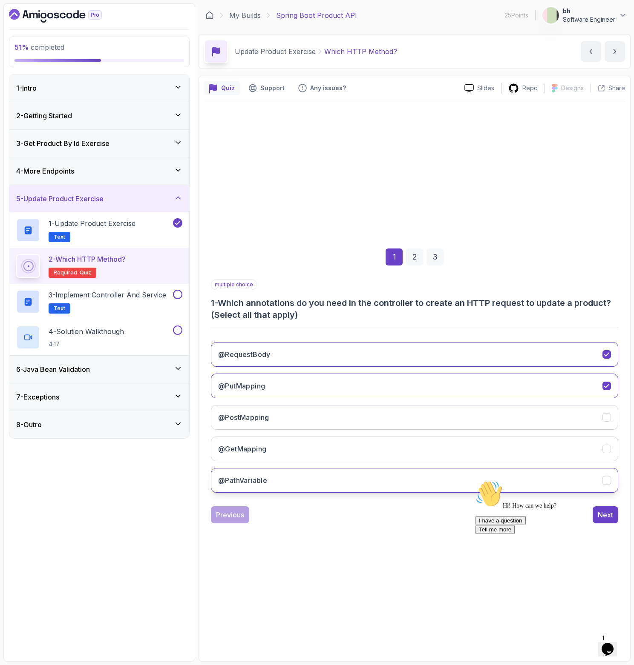
click at [271, 482] on button "@PathVariable" at bounding box center [414, 480] width 407 height 25
click at [598, 519] on div "Hi! How can we help? I have a question Tell me more" at bounding box center [551, 508] width 153 height 54
click at [414, 255] on div "2" at bounding box center [414, 257] width 17 height 17
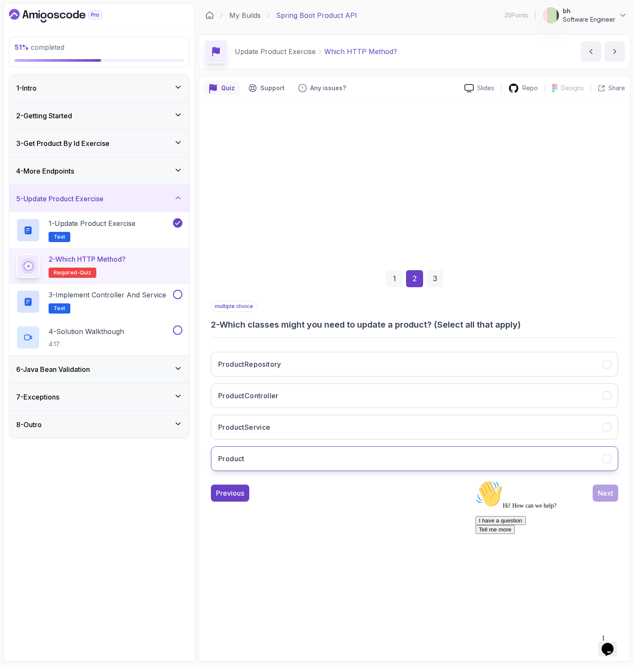
click at [249, 458] on button "Product" at bounding box center [414, 459] width 407 height 25
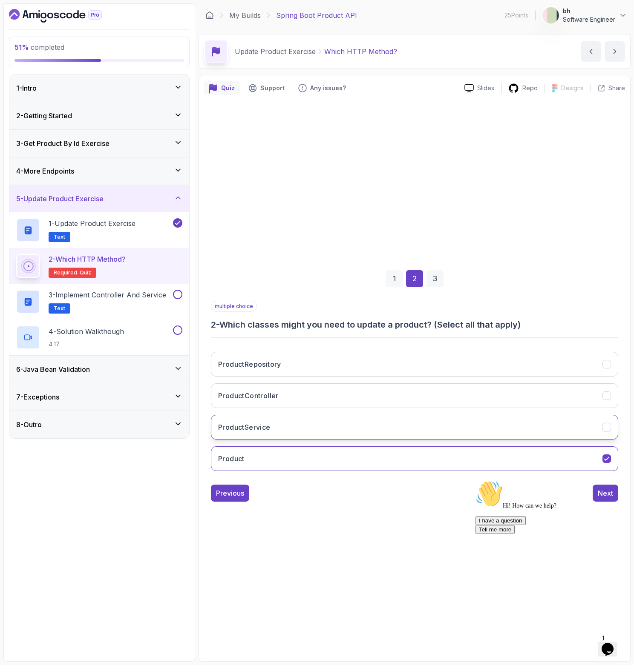
click at [259, 420] on button "ProductService" at bounding box center [414, 427] width 407 height 25
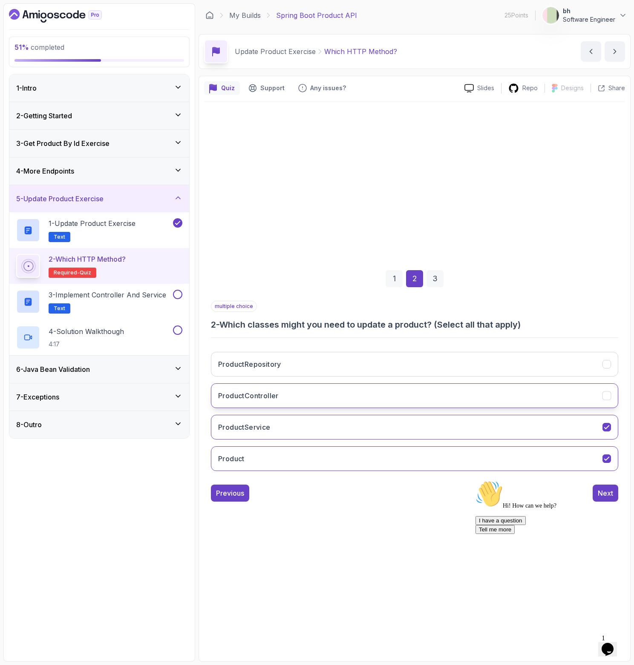
click at [264, 402] on button "ProductController" at bounding box center [414, 396] width 407 height 25
click at [272, 364] on h3 "ProductRepository" at bounding box center [249, 364] width 63 height 10
click at [435, 287] on div "3" at bounding box center [434, 278] width 17 height 17
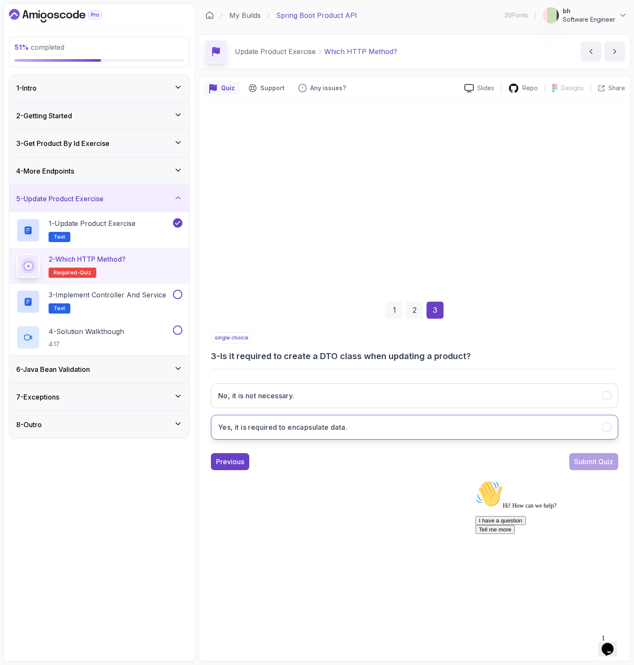
click at [300, 425] on h3 "Yes, it is required to encapsulate data." at bounding box center [282, 427] width 129 height 10
click at [588, 460] on div "Submit Quiz" at bounding box center [593, 462] width 39 height 10
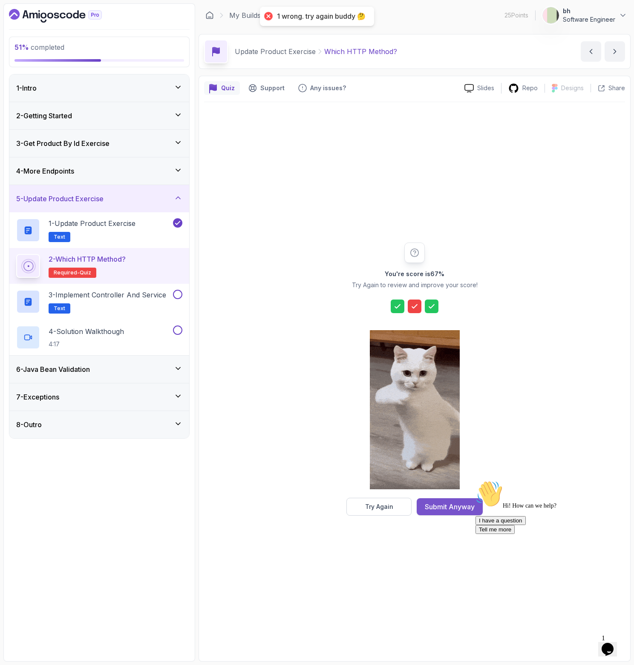
click at [466, 504] on div "Submit Anyway" at bounding box center [449, 507] width 50 height 10
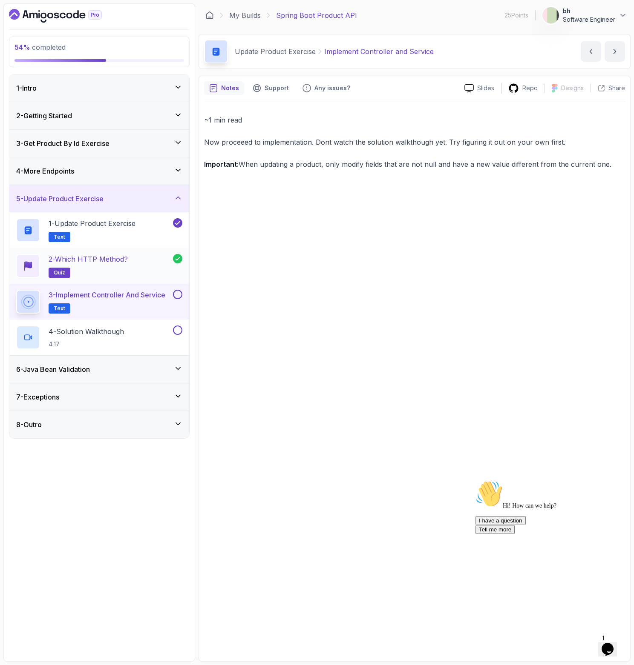
click at [154, 263] on div "2 - Which HTTP Method? quiz" at bounding box center [94, 266] width 157 height 24
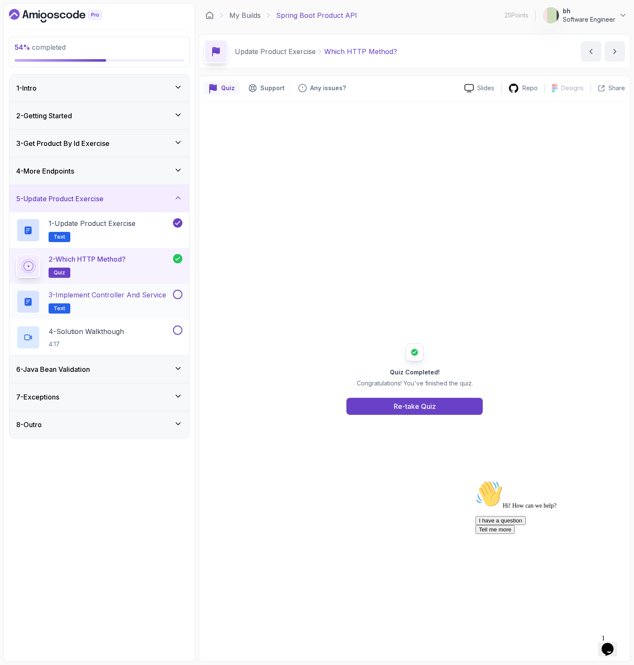
click at [138, 297] on p "3 - Implement Controller and Service" at bounding box center [108, 295] width 118 height 10
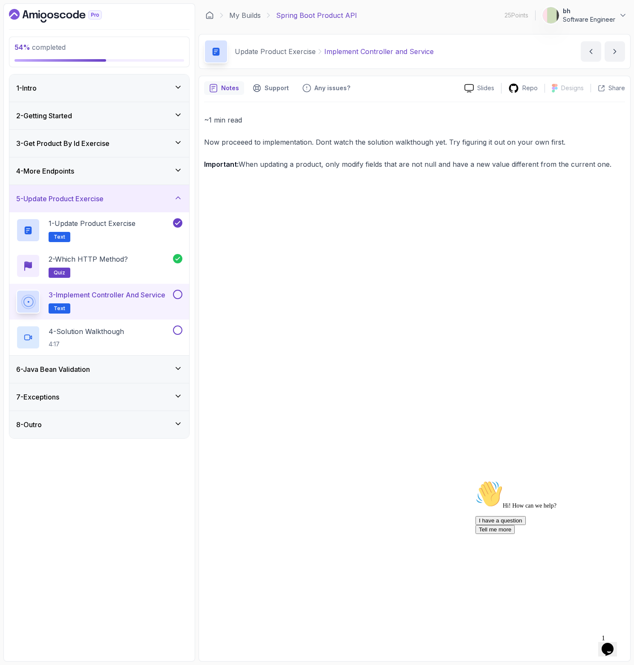
click at [177, 297] on button at bounding box center [177, 294] width 9 height 9
click at [121, 337] on h2 "4 - Solution Walkthough 4:17" at bounding box center [86, 338] width 75 height 22
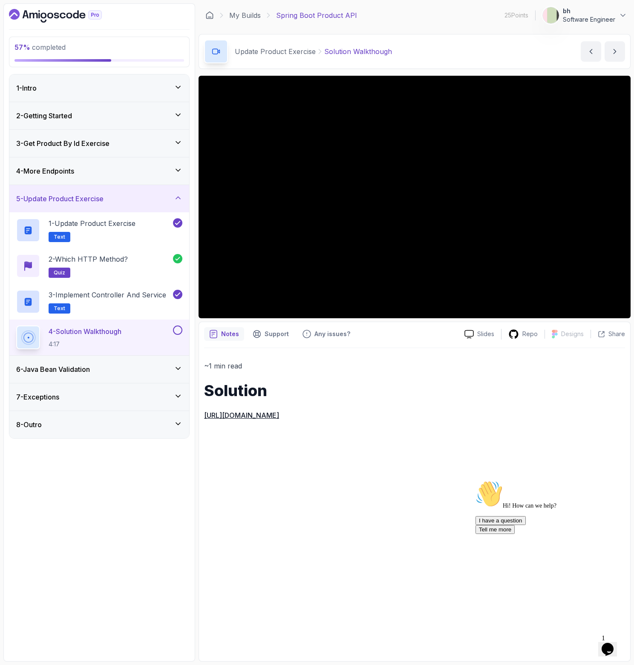
click at [279, 413] on link "[URL][DOMAIN_NAME]" at bounding box center [241, 415] width 75 height 9
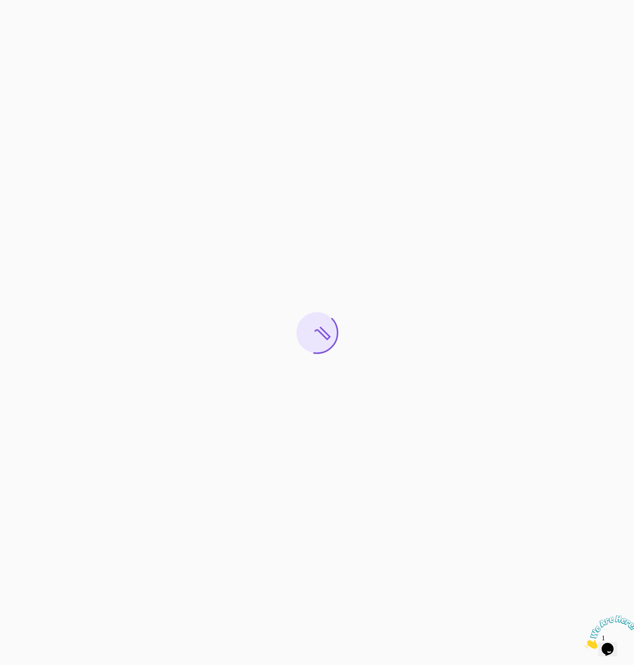
drag, startPoint x: 631, startPoint y: 614, endPoint x: 1212, endPoint y: 1227, distance: 844.1
click at [584, 643] on icon "Close" at bounding box center [584, 646] width 0 height 7
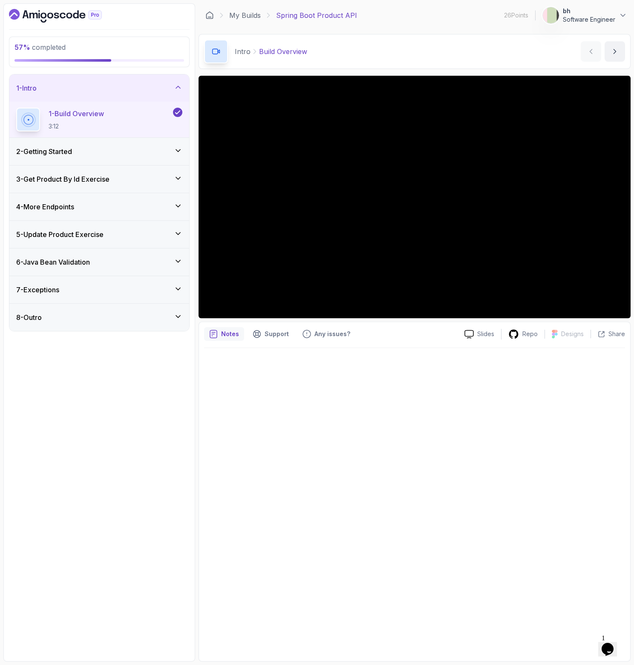
click at [84, 278] on div "7 - Exceptions" at bounding box center [99, 289] width 180 height 27
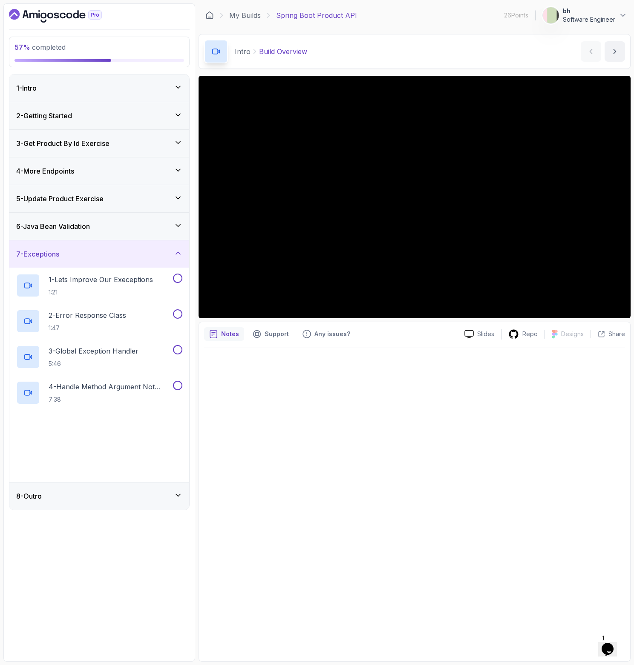
click at [83, 233] on div "6 - Java Bean Validation" at bounding box center [99, 226] width 180 height 27
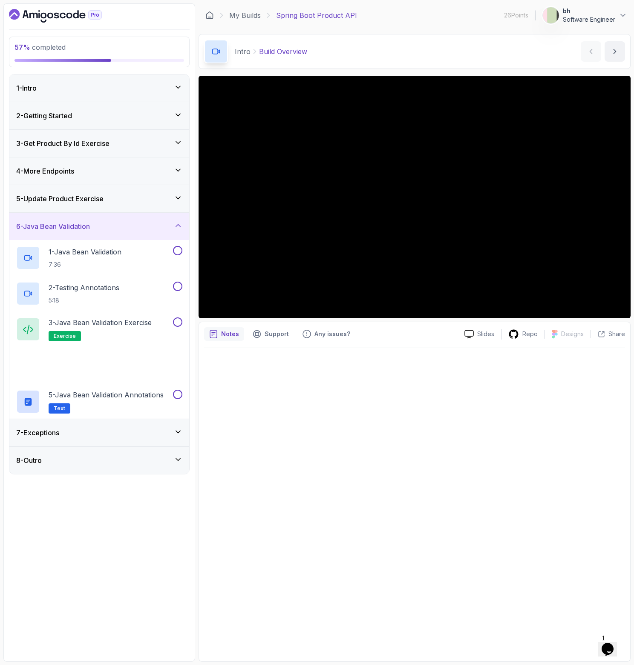
click at [92, 197] on h3 "5 - Update Product Exercise" at bounding box center [59, 199] width 87 height 10
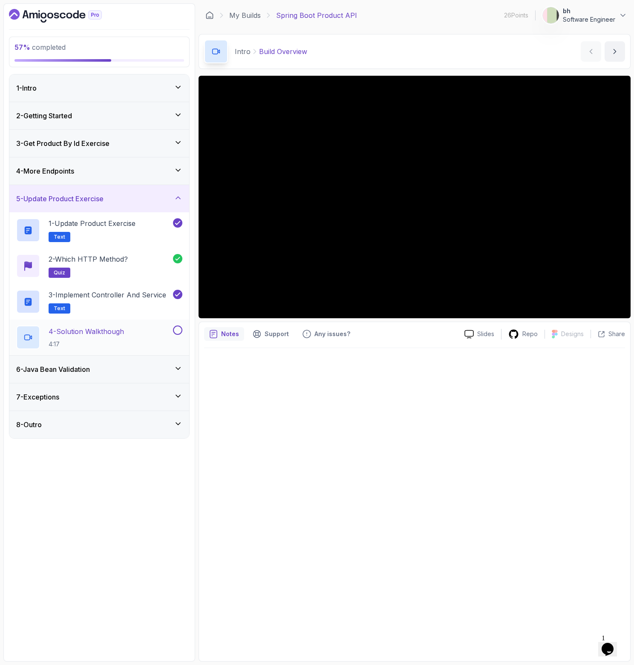
click at [95, 329] on p "4 - Solution Walkthough" at bounding box center [86, 332] width 75 height 10
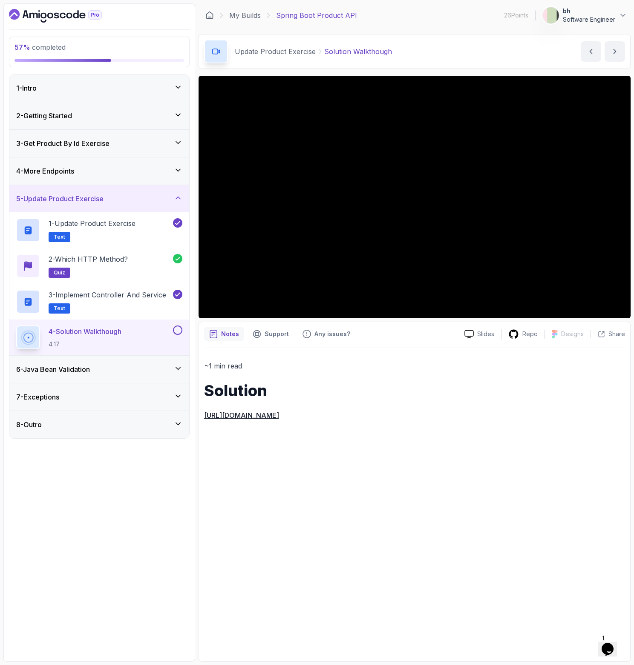
click at [63, 373] on h3 "6 - Java Bean Validation" at bounding box center [53, 369] width 74 height 10
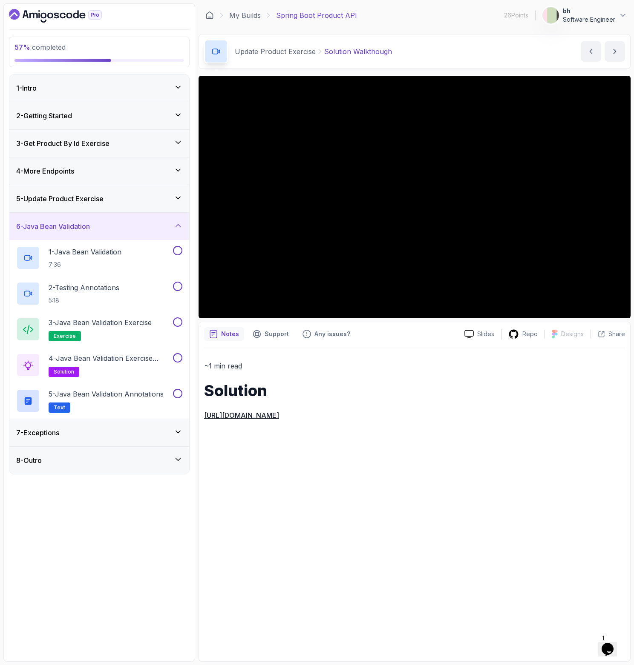
click at [103, 197] on h3 "5 - Update Product Exercise" at bounding box center [59, 199] width 87 height 10
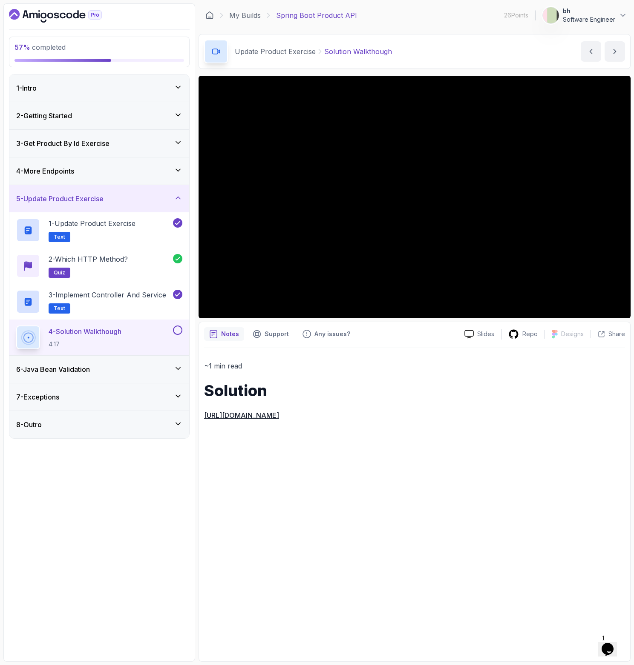
click at [179, 331] on button at bounding box center [177, 330] width 9 height 9
click at [181, 371] on icon at bounding box center [178, 368] width 9 height 9
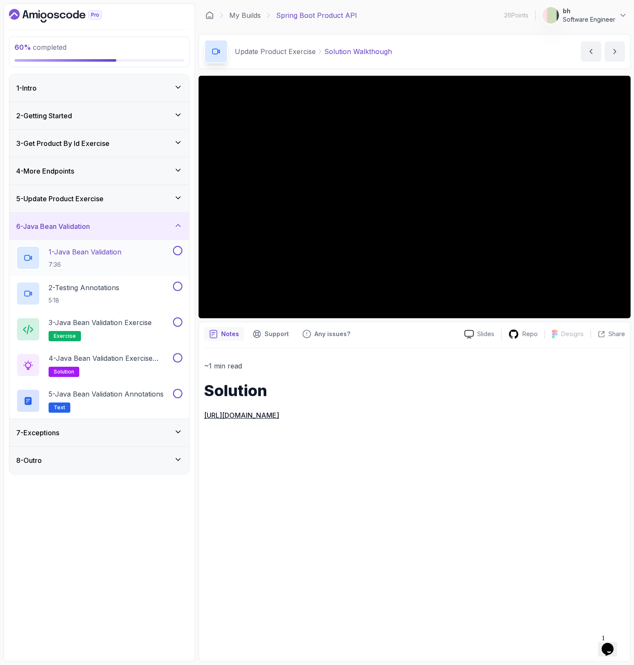
click at [112, 259] on h2 "1 - Java Bean Validation 7:36" at bounding box center [85, 258] width 73 height 22
